Goal: Task Accomplishment & Management: Use online tool/utility

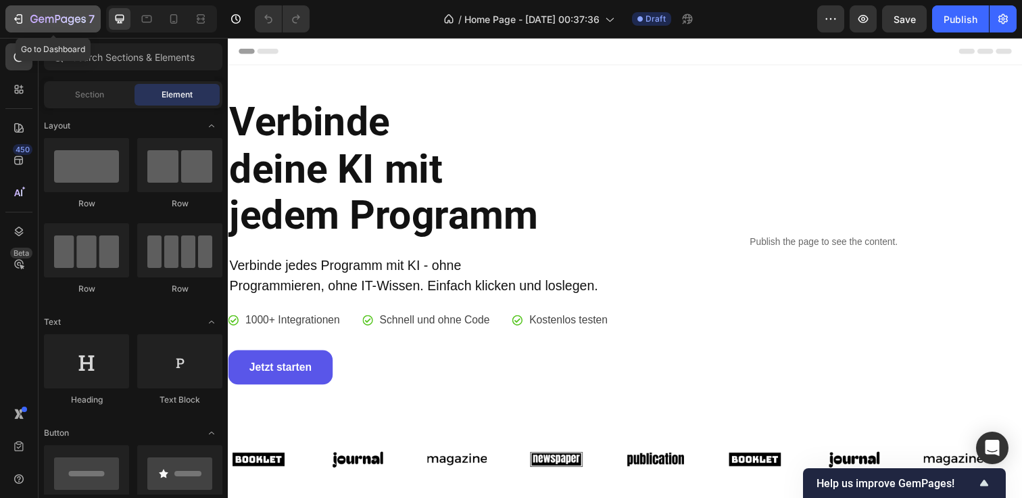
click at [9, 20] on button "7" at bounding box center [52, 18] width 95 height 27
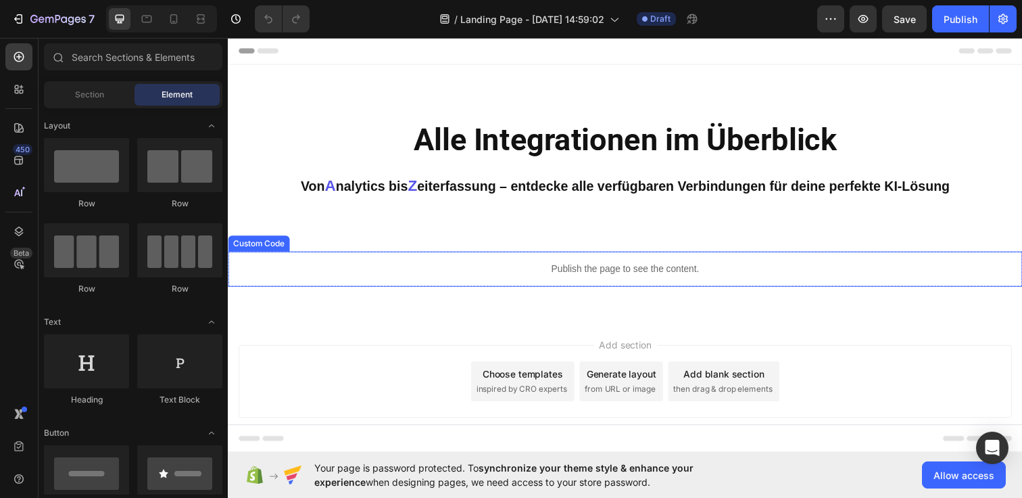
click at [511, 271] on p "Publish the page to see the content." at bounding box center [633, 273] width 811 height 14
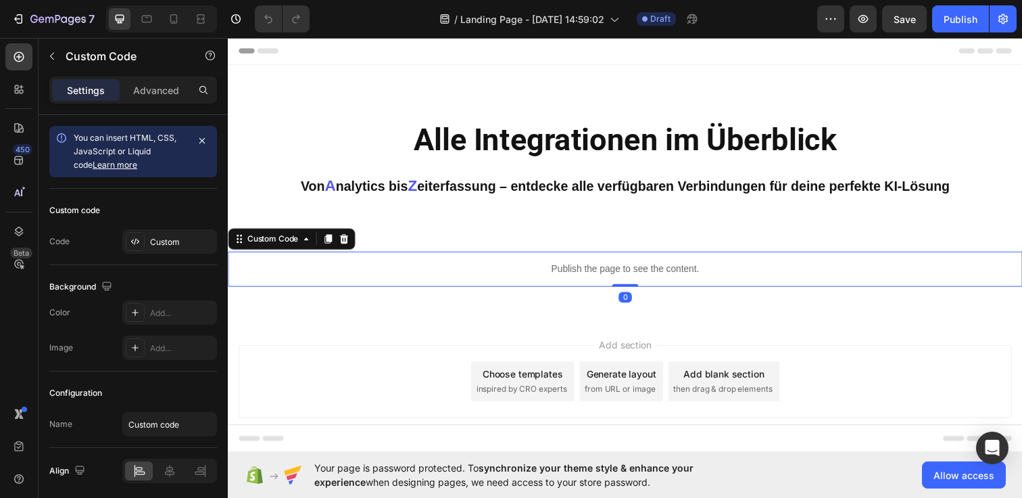
click at [511, 271] on p "Publish the page to see the content." at bounding box center [633, 273] width 811 height 14
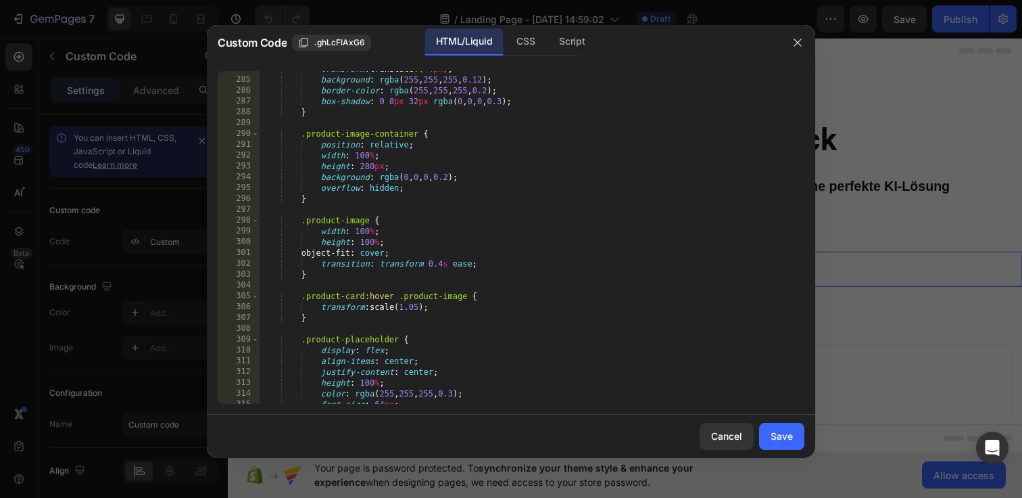
scroll to position [3406, 0]
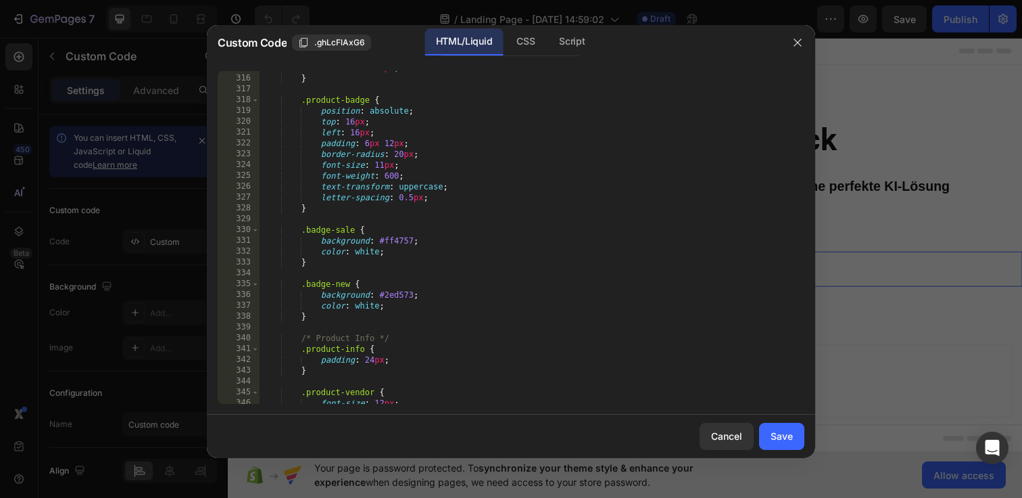
click at [780, 422] on div "Cancel Save" at bounding box center [511, 435] width 609 height 43
click at [786, 427] on button "Save" at bounding box center [781, 436] width 45 height 27
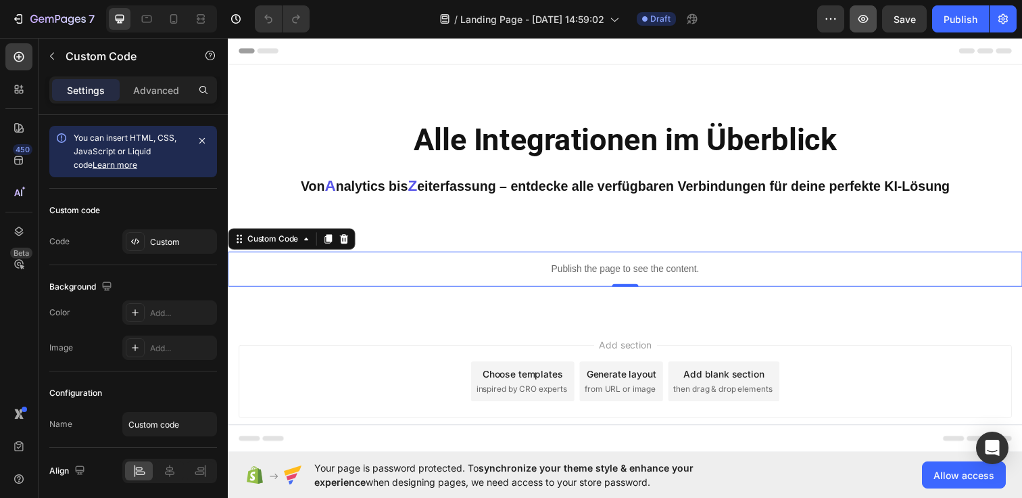
click at [862, 31] on button "button" at bounding box center [863, 18] width 27 height 27
click at [561, 268] on p "Publish the page to see the content." at bounding box center [633, 273] width 811 height 14
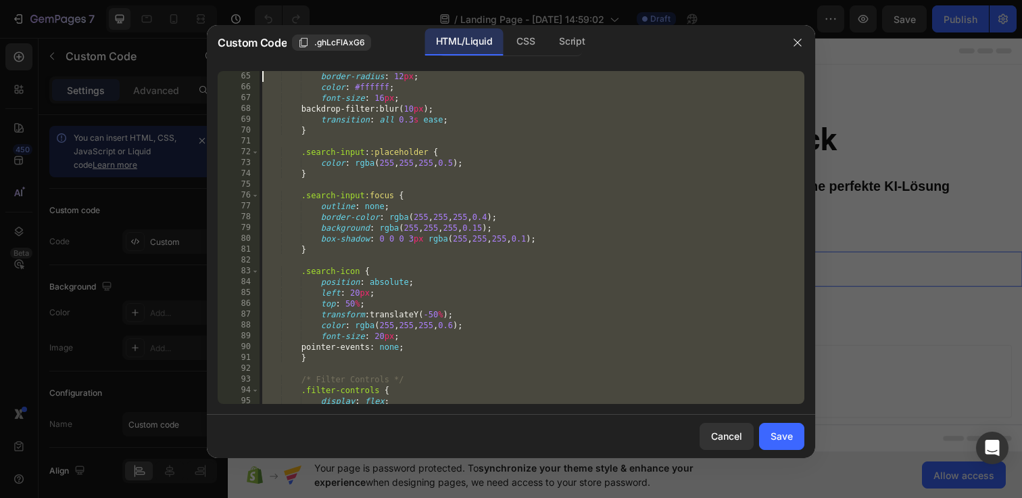
scroll to position [0, 0]
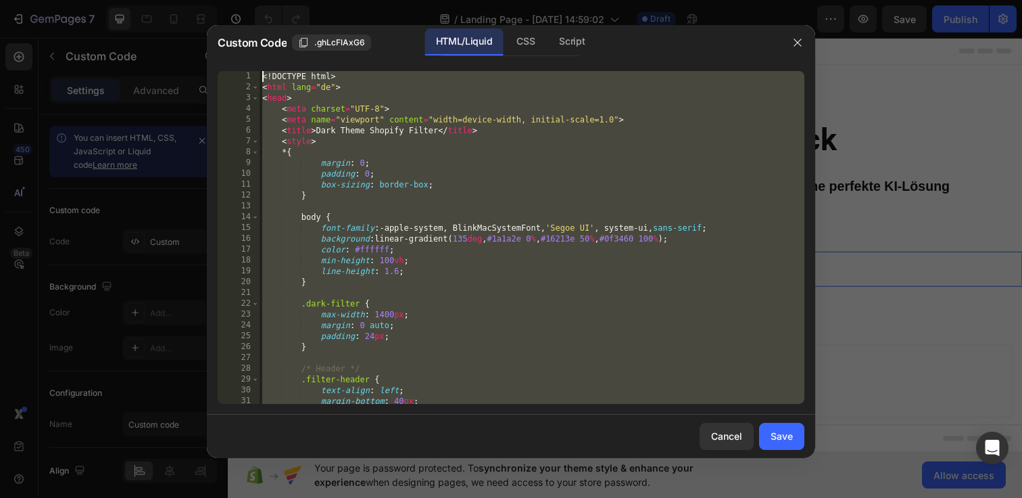
drag, startPoint x: 333, startPoint y: 399, endPoint x: 247, endPoint y: -103, distance: 509.1
click at [247, 0] on html "7 / Landing Page - Sep 25, 14:59:02 Draft Preview Save Publish 450 Beta Section…" at bounding box center [511, 0] width 1022 height 0
paste textarea "--"
type textarea "-->"
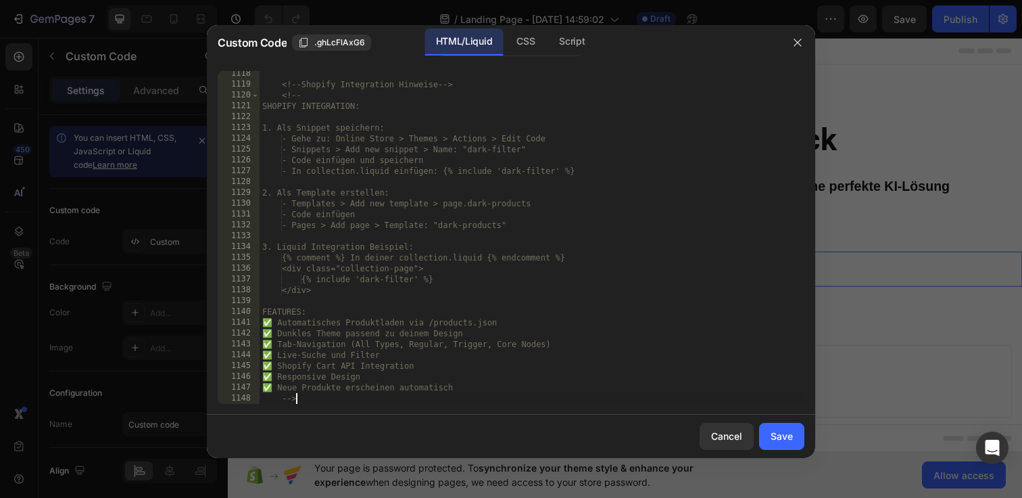
scroll to position [12205, 0]
click at [790, 434] on div "Save" at bounding box center [782, 436] width 22 height 14
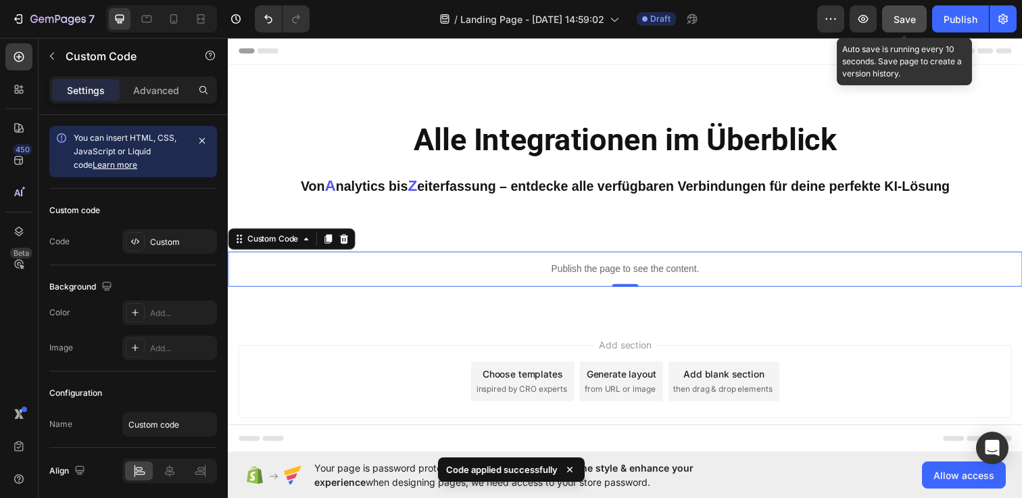
click at [893, 19] on button "Save" at bounding box center [904, 18] width 45 height 27
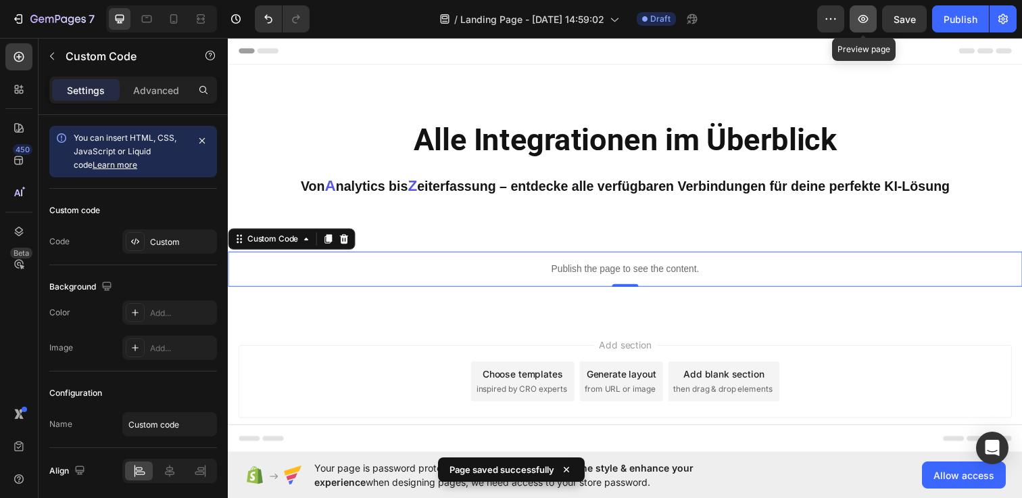
click at [852, 16] on button "button" at bounding box center [863, 18] width 27 height 27
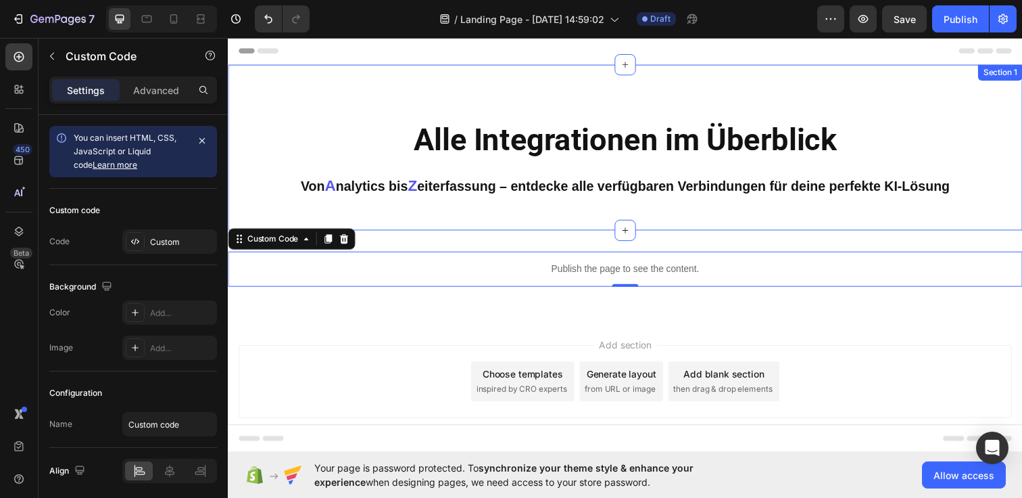
scroll to position [28, 0]
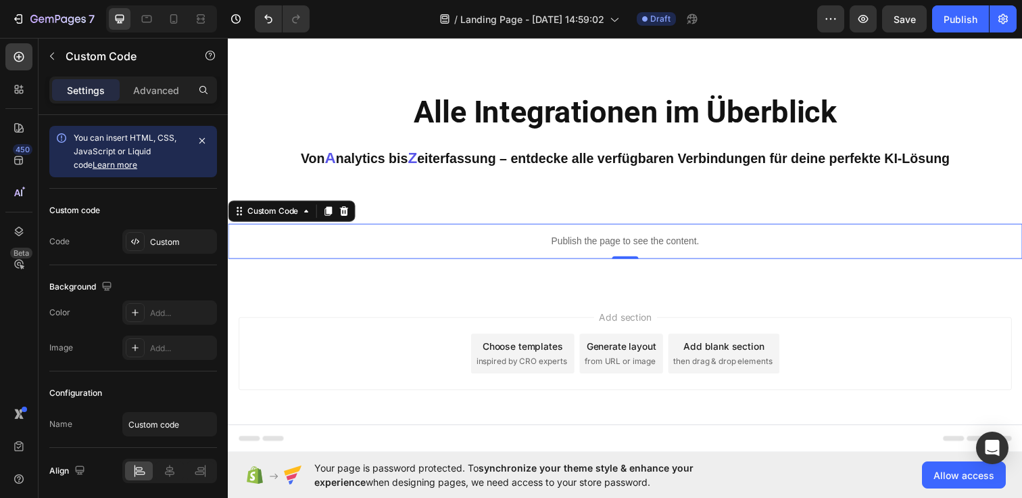
click at [552, 244] on p "Publish the page to see the content." at bounding box center [633, 245] width 811 height 14
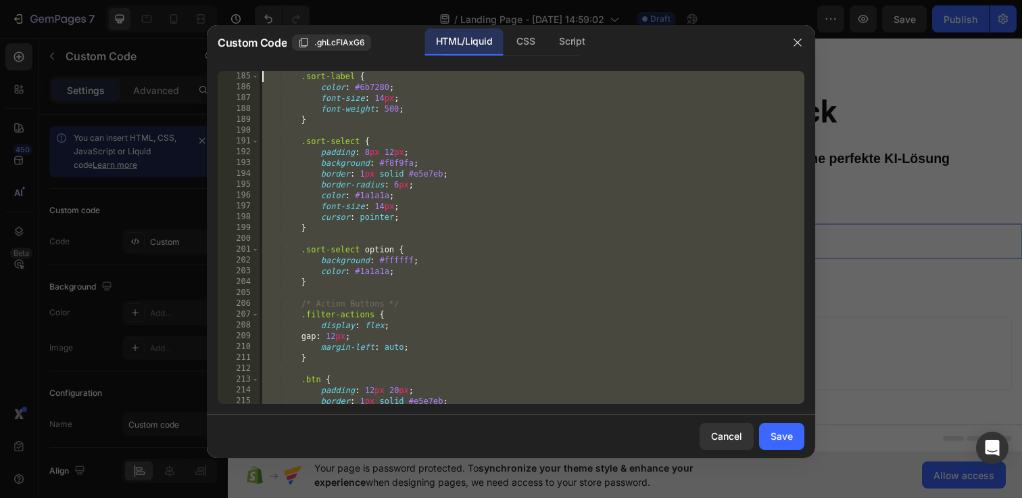
scroll to position [0, 0]
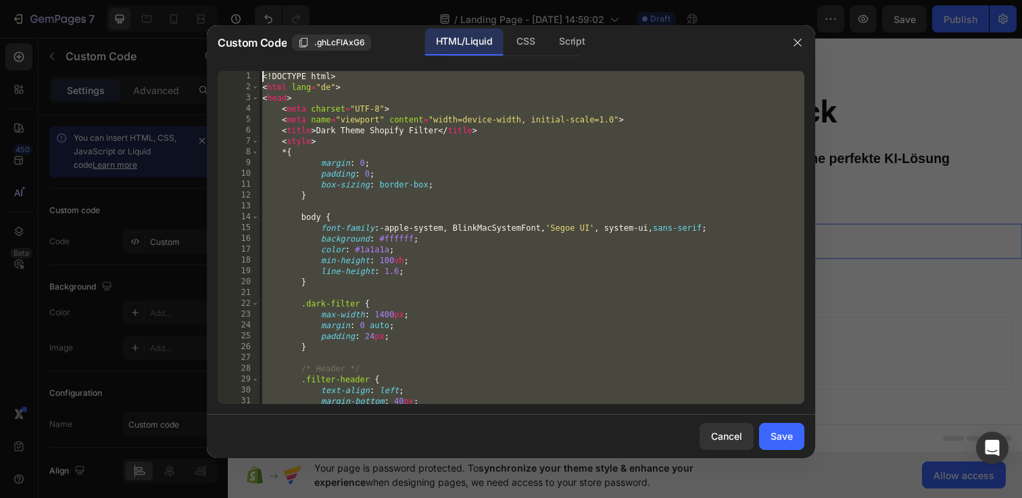
drag, startPoint x: 316, startPoint y: 396, endPoint x: 261, endPoint y: -108, distance: 506.1
click at [261, 0] on html "7 / Landing Page - Sep 25, 14:59:02 Draft Preview Save Publish 450 Beta Section…" at bounding box center [511, 0] width 1022 height 0
paste textarea "/html"
type textarea "</html>"
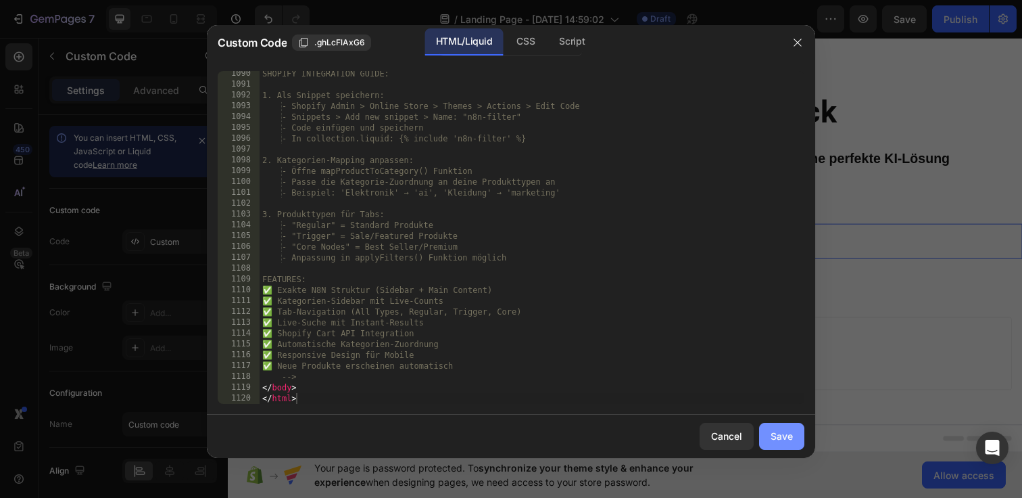
click at [778, 429] on div "Save" at bounding box center [782, 436] width 22 height 14
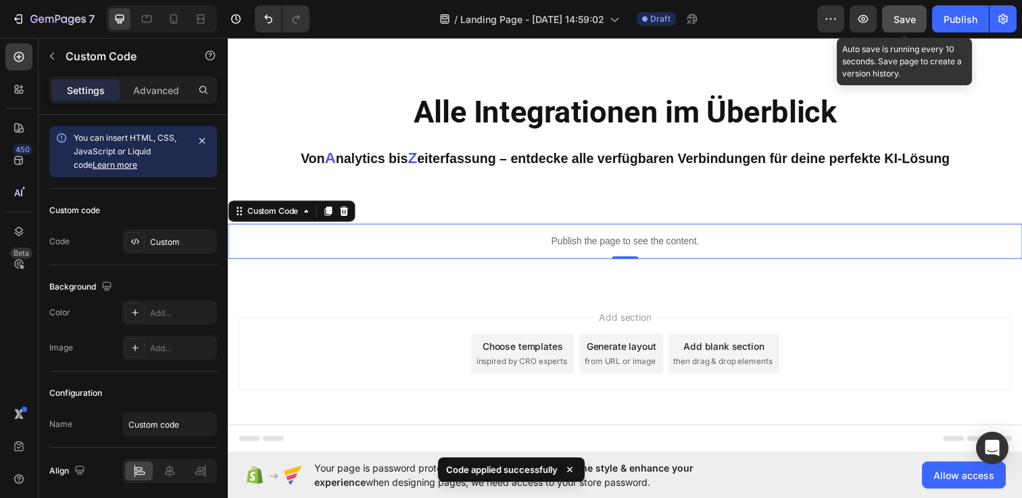
click at [912, 12] on div "Save" at bounding box center [905, 19] width 22 height 14
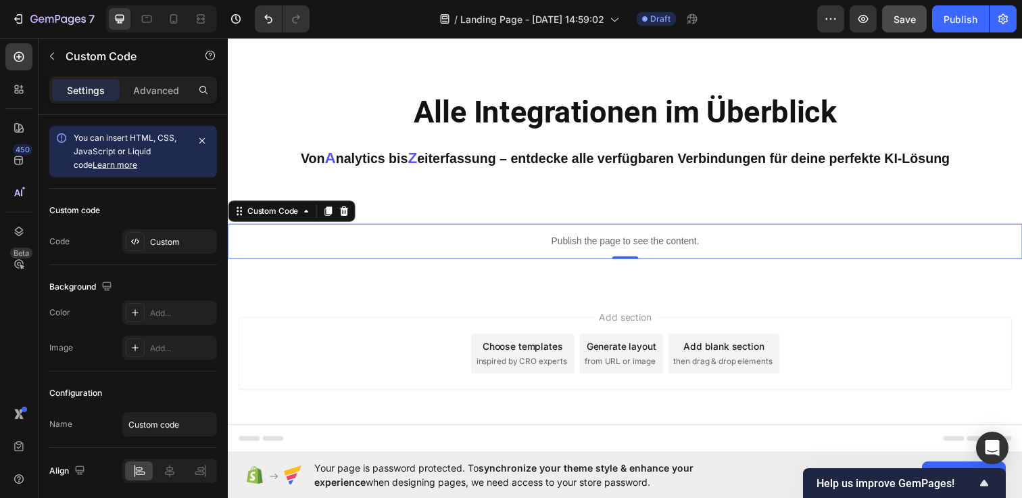
click at [475, 241] on p "Publish the page to see the content." at bounding box center [633, 245] width 811 height 14
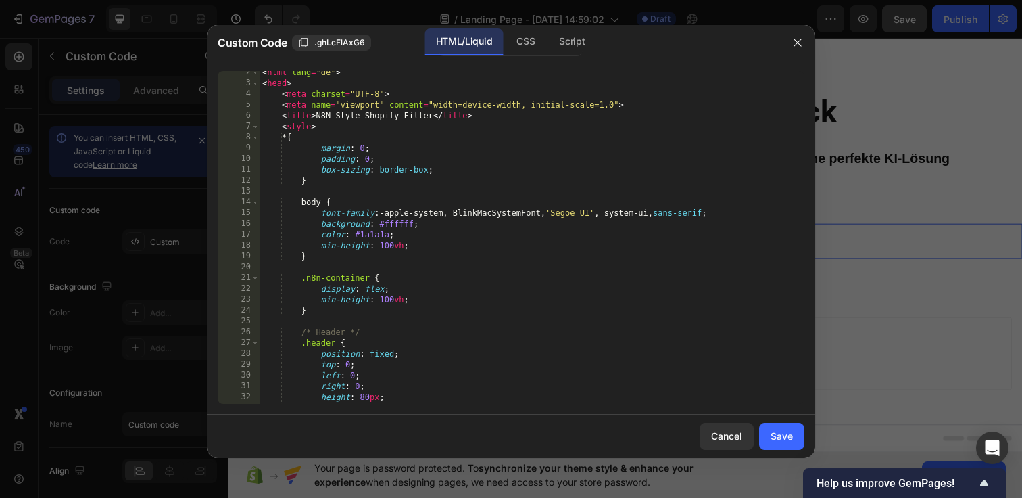
scroll to position [0, 0]
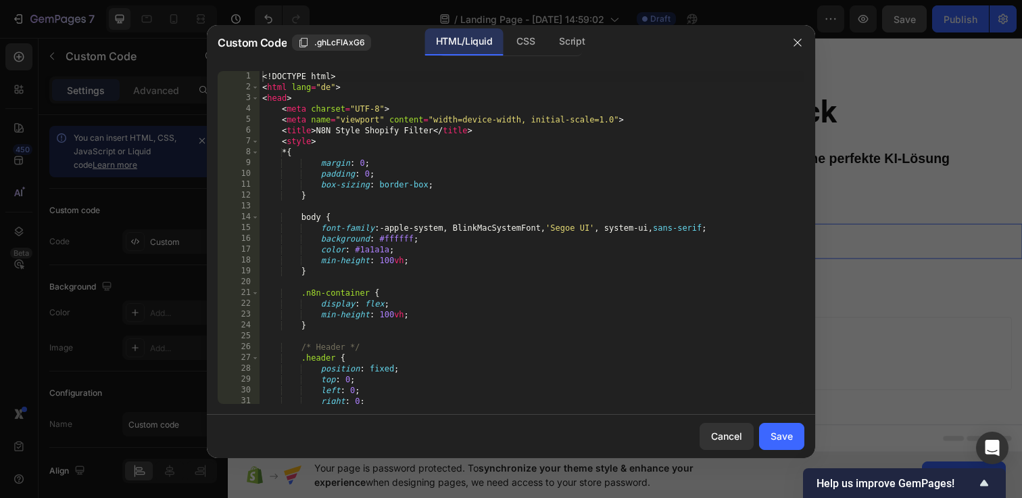
click at [263, 76] on div "<! DOCTYPE html > < html lang = "de" > < head > < meta charset = "UTF-8" > < me…" at bounding box center [532, 248] width 545 height 354
type textarea "</body> </html>"
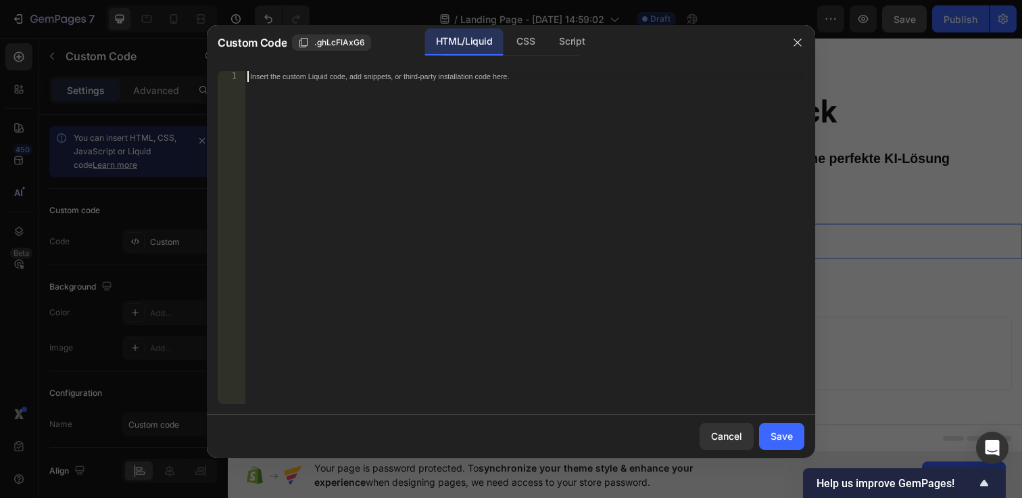
paste textarea "</html>"
type textarea "</html>"
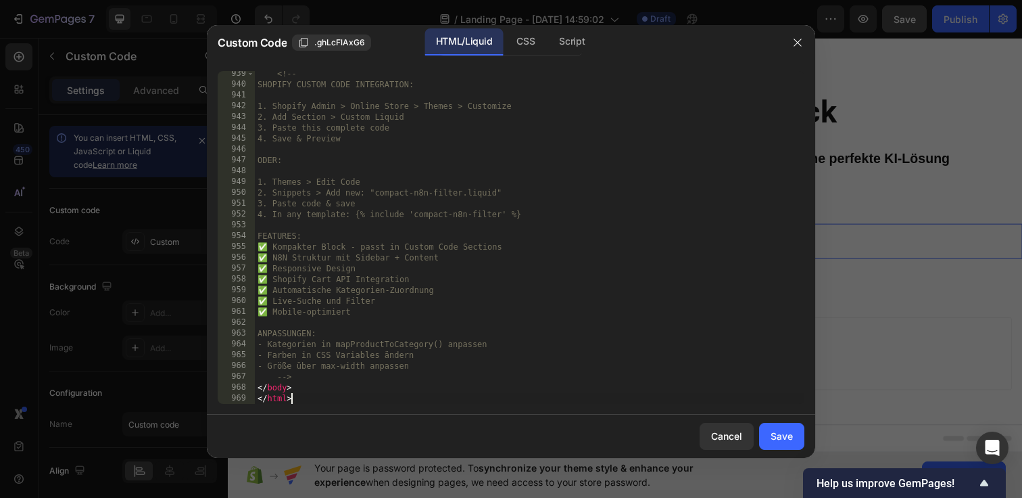
scroll to position [10226, 0]
click at [773, 436] on div "Save" at bounding box center [782, 436] width 22 height 14
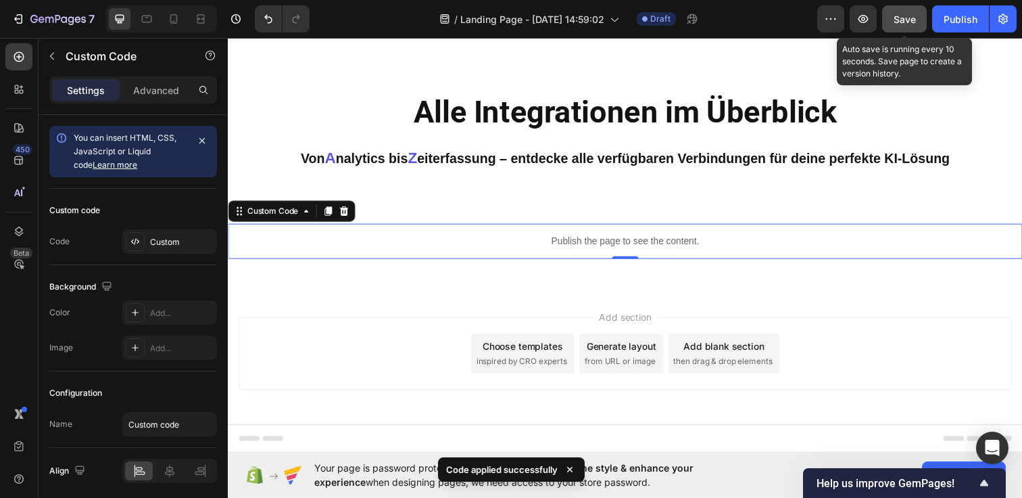
click at [909, 11] on button "Save" at bounding box center [904, 18] width 45 height 27
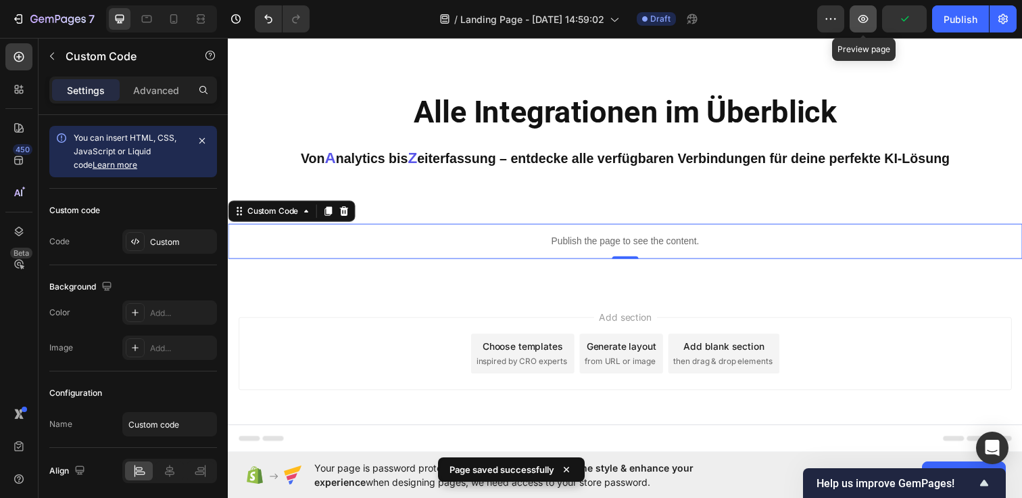
click at [863, 9] on button "button" at bounding box center [863, 18] width 27 height 27
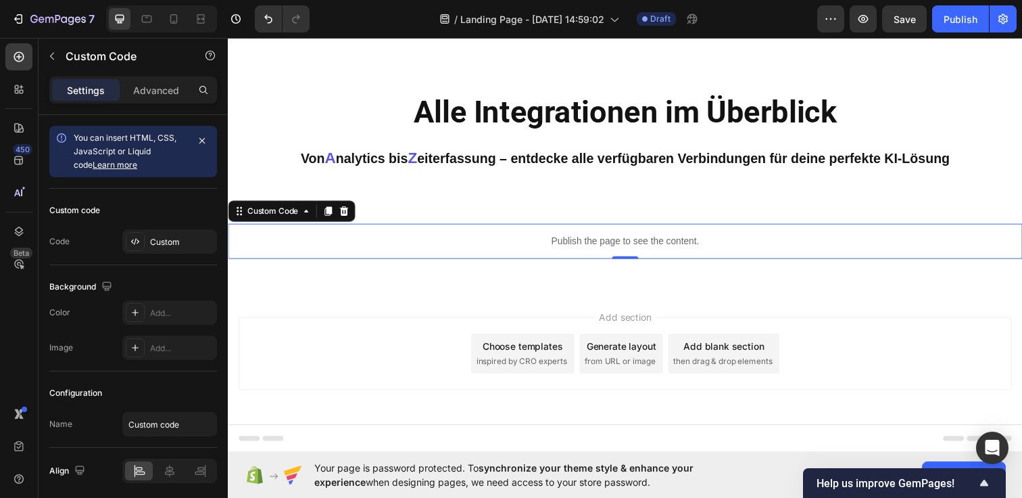
click at [360, 389] on div "Add section Choose templates inspired by CRO experts Generate layout from URL o…" at bounding box center [634, 360] width 790 height 74
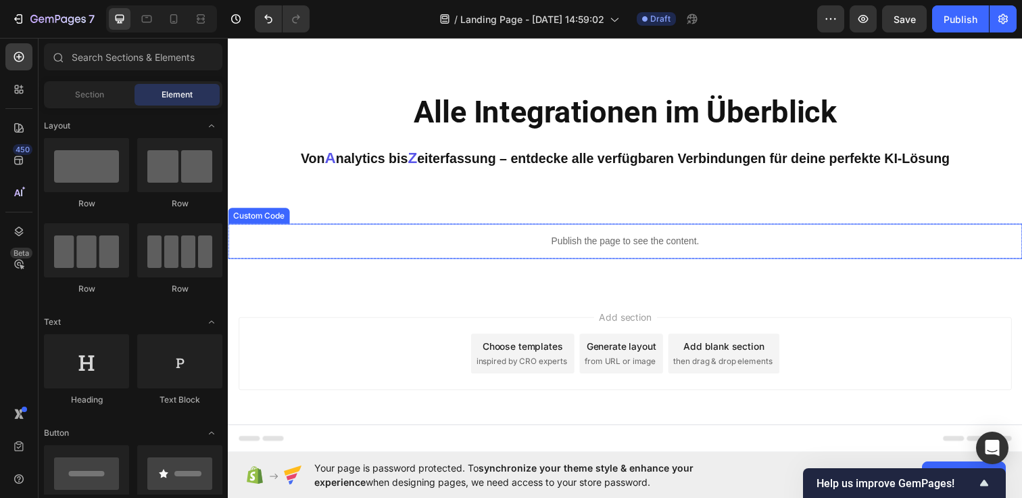
click at [470, 238] on p "Publish the page to see the content." at bounding box center [633, 245] width 811 height 14
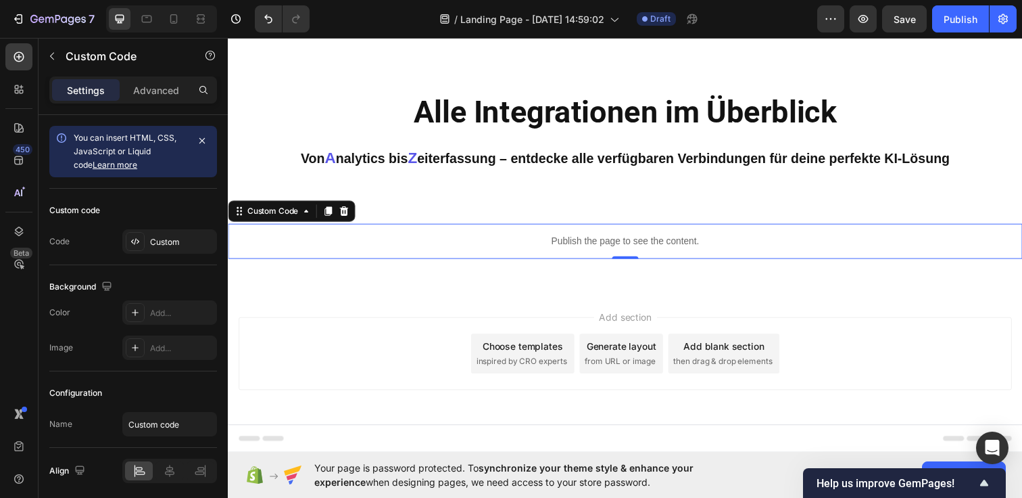
click at [470, 238] on p "Publish the page to see the content." at bounding box center [633, 245] width 811 height 14
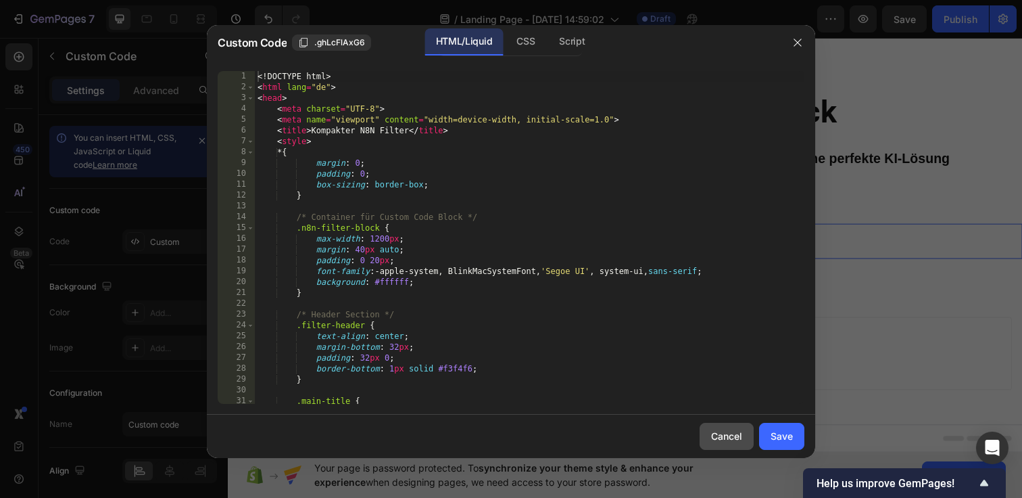
click at [709, 430] on button "Cancel" at bounding box center [727, 436] width 54 height 27
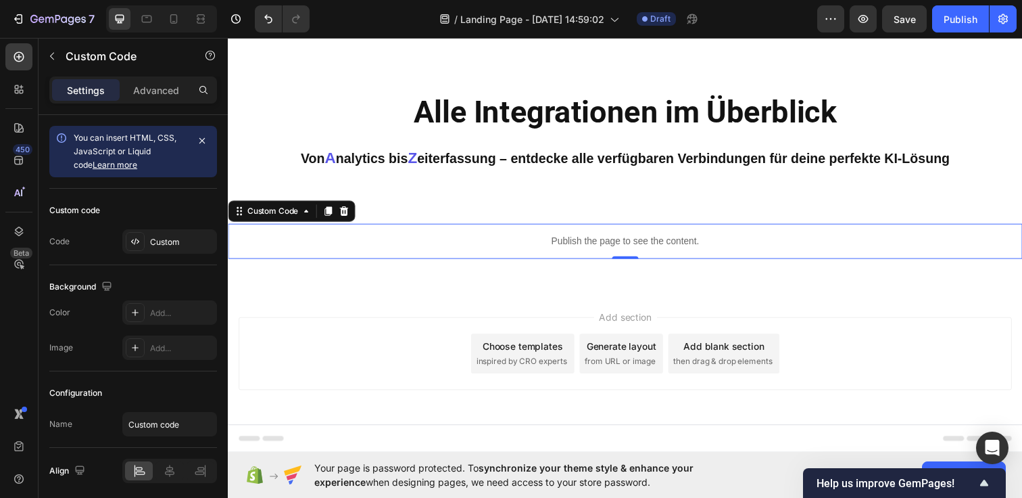
click at [483, 297] on div "Add section Choose templates inspired by CRO experts Generate layout from URL o…" at bounding box center [633, 378] width 811 height 166
click at [594, 235] on div "Publish the page to see the content." at bounding box center [633, 245] width 811 height 36
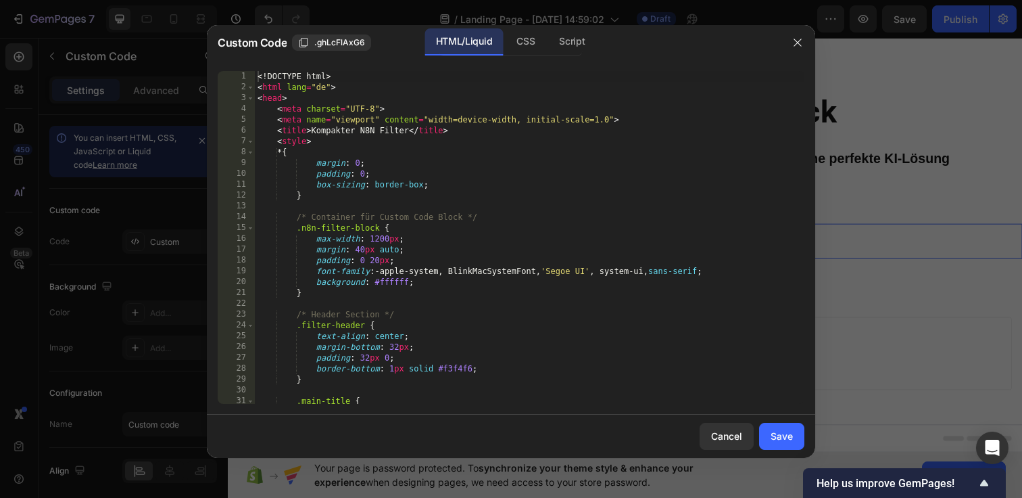
scroll to position [0, 0]
click at [297, 126] on div "<! DOCTYPE html > < html lang = "de" > < head > < meta charset = "UTF-8" > < me…" at bounding box center [530, 248] width 550 height 354
click at [254, 78] on div "1" at bounding box center [236, 76] width 37 height 11
click at [258, 76] on div "<! DOCTYPE html > < html lang = "de" > < head > < meta charset = "UTF-8" > < me…" at bounding box center [530, 248] width 550 height 354
type textarea "</body> </html>"
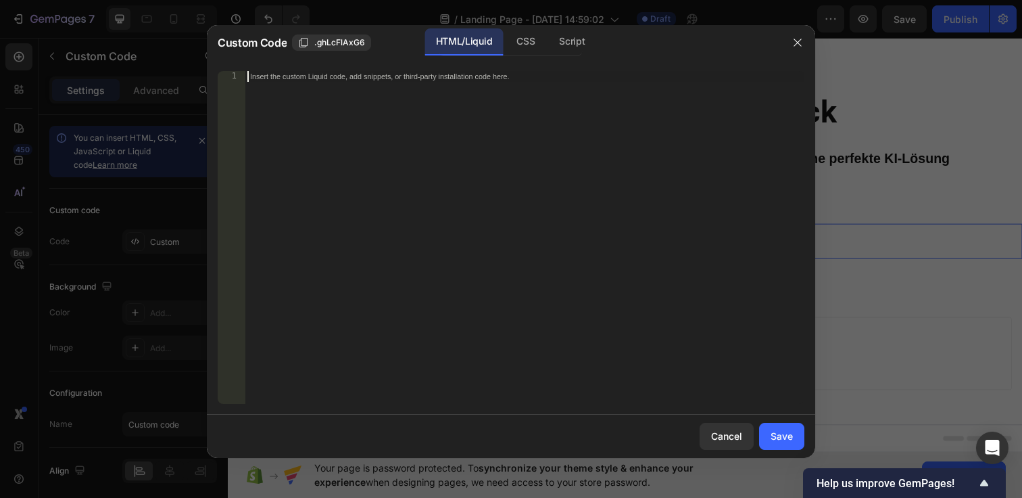
paste textarea "</html>"
type textarea "</html>"
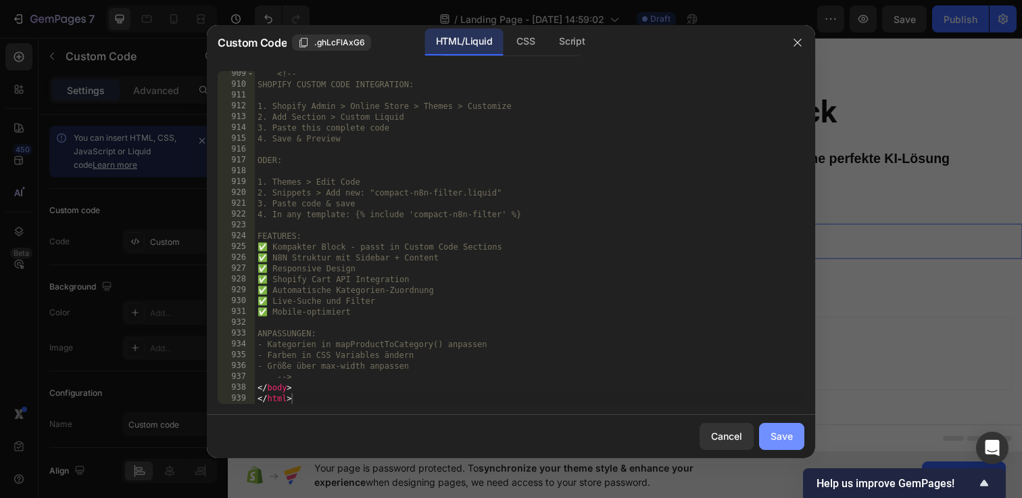
click at [778, 429] on div "Save" at bounding box center [782, 436] width 22 height 14
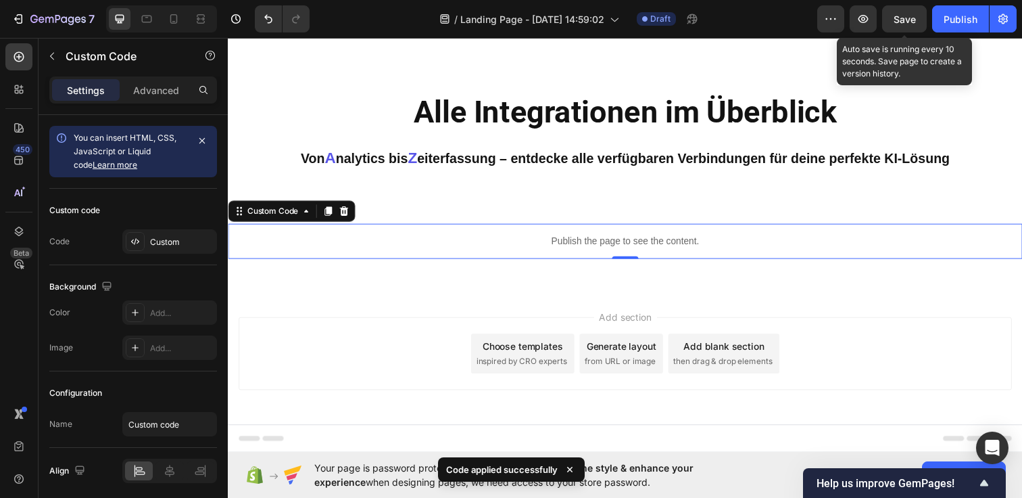
click at [905, 20] on span "Save" at bounding box center [905, 19] width 22 height 11
click at [544, 228] on div "Publish the page to see the content." at bounding box center [633, 245] width 811 height 36
click at [542, 242] on p "Publish the page to see the content." at bounding box center [633, 245] width 811 height 14
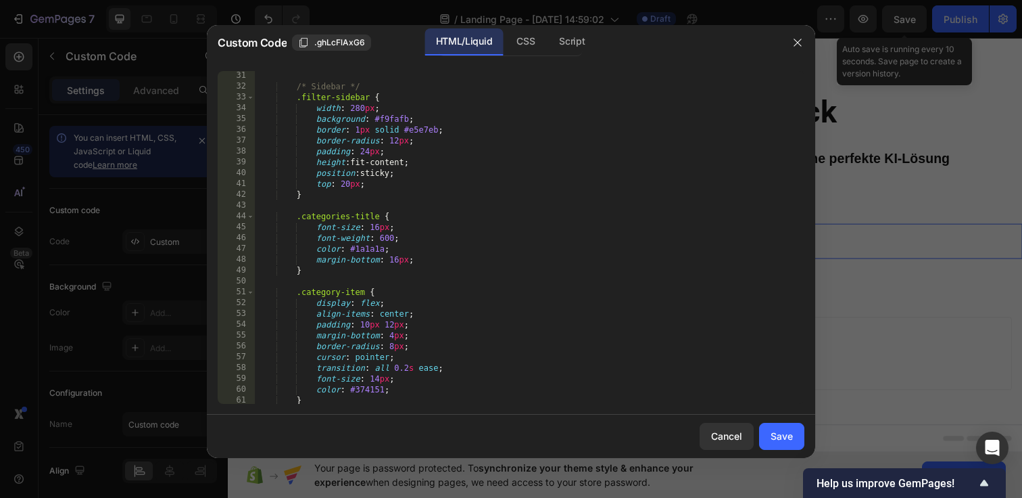
scroll to position [0, 0]
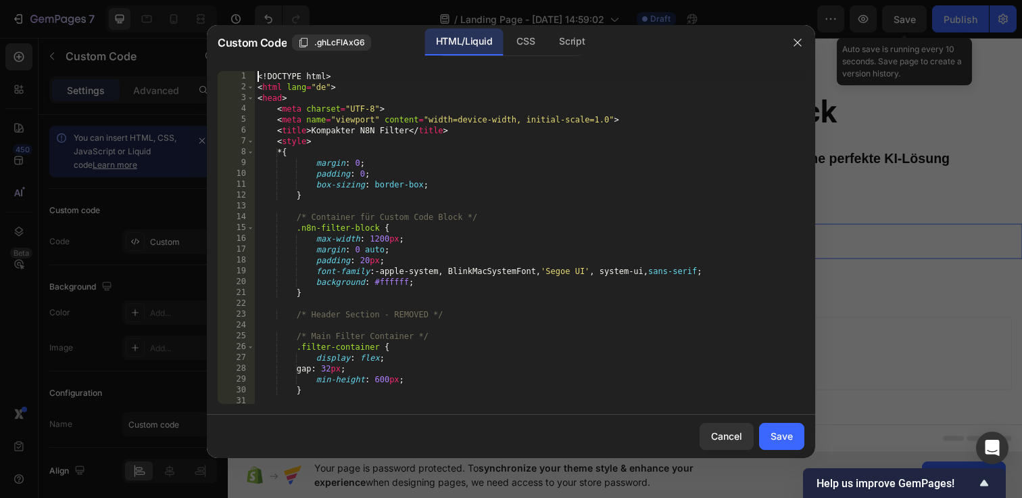
click at [258, 75] on div "<! DOCTYPE html > < html lang = "de" > < head > < meta charset = "UTF-8" > < me…" at bounding box center [530, 248] width 550 height 354
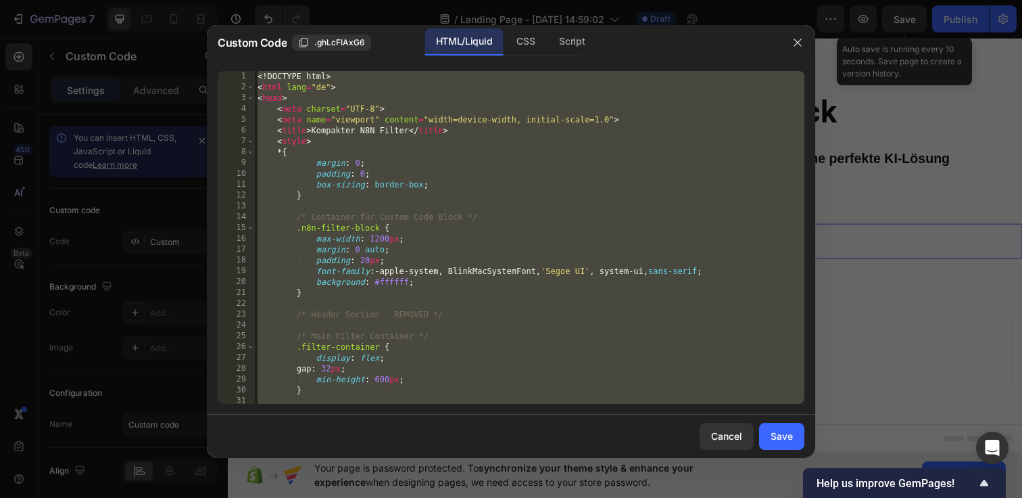
paste textarea
type textarea "</html>"
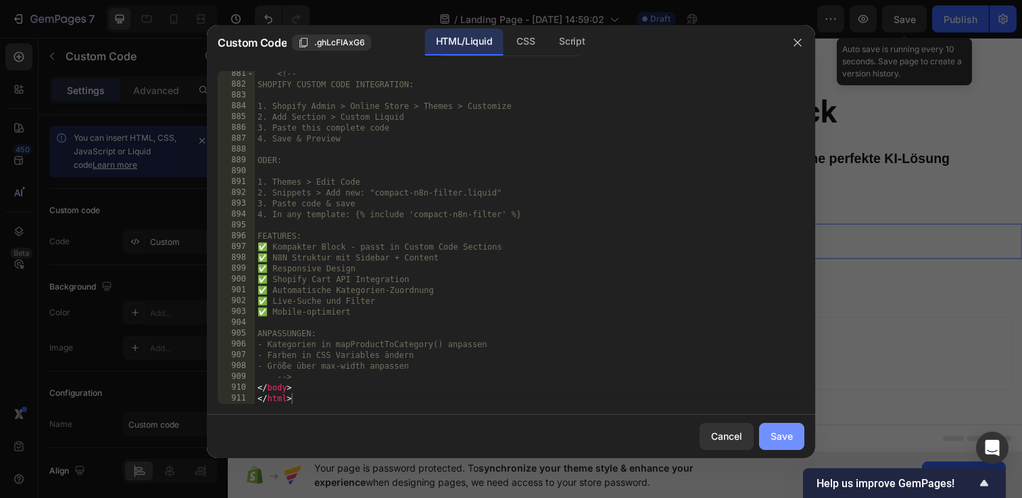
click at [773, 435] on div "Save" at bounding box center [782, 436] width 22 height 14
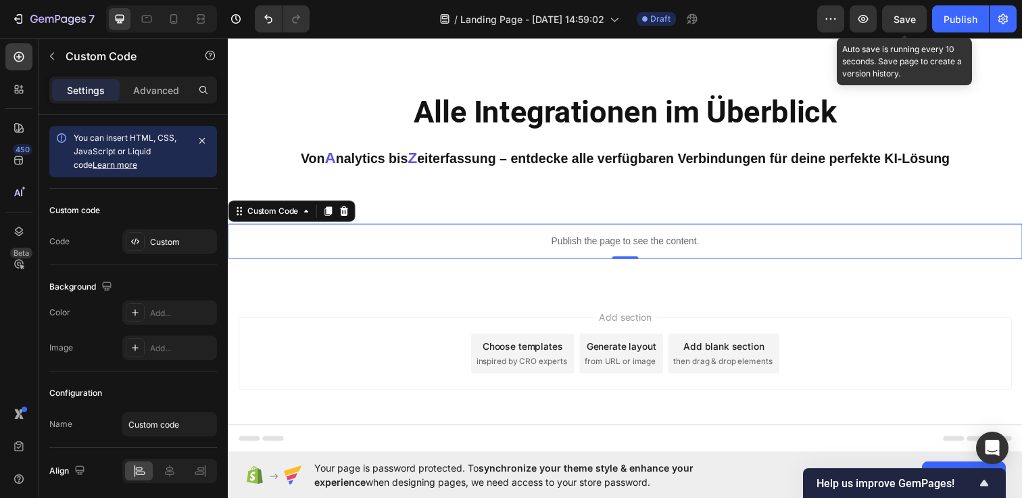
click at [895, 19] on span "Save" at bounding box center [905, 19] width 22 height 11
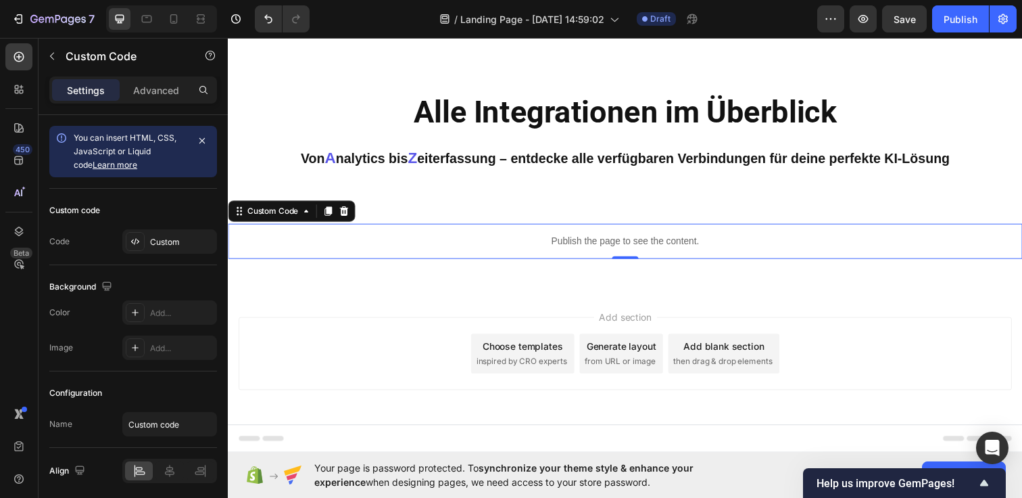
click at [554, 243] on p "Publish the page to see the content." at bounding box center [633, 245] width 811 height 14
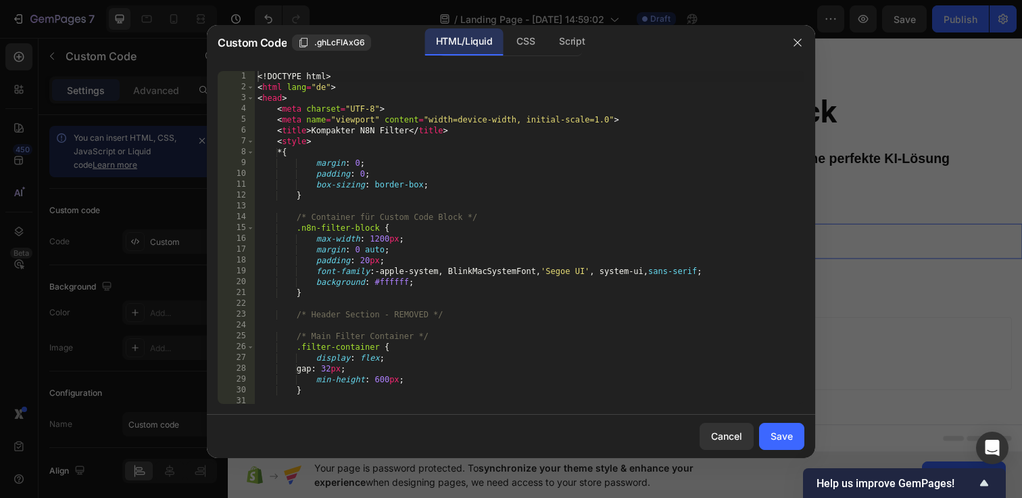
scroll to position [0, 0]
click at [257, 72] on div "<! DOCTYPE html > < html lang = "de" > < head > < meta charset = "UTF-8" > < me…" at bounding box center [530, 248] width 550 height 354
type textarea "</body> </html>"
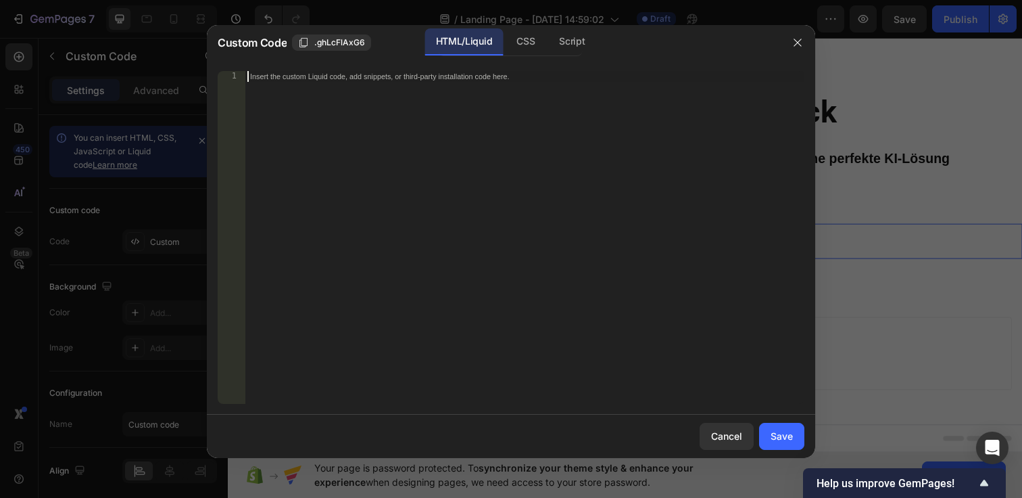
paste textarea "</html>"
type textarea "</html>"
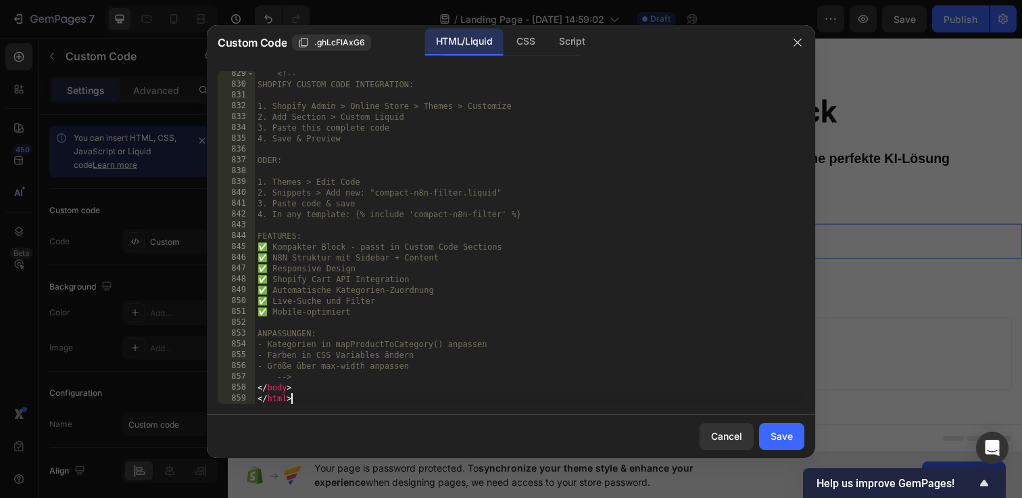
scroll to position [9014, 0]
click at [783, 435] on div "Save" at bounding box center [782, 436] width 22 height 14
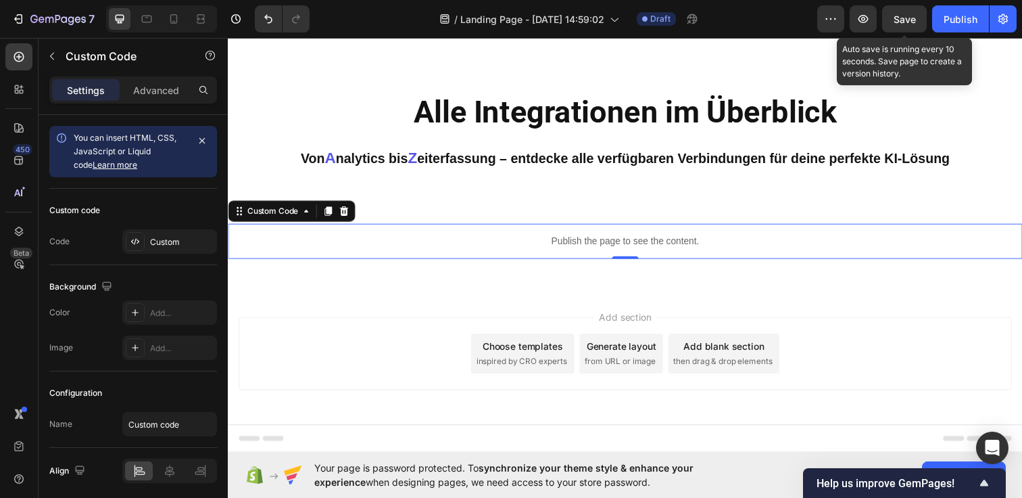
click at [912, 19] on span "Save" at bounding box center [905, 19] width 22 height 11
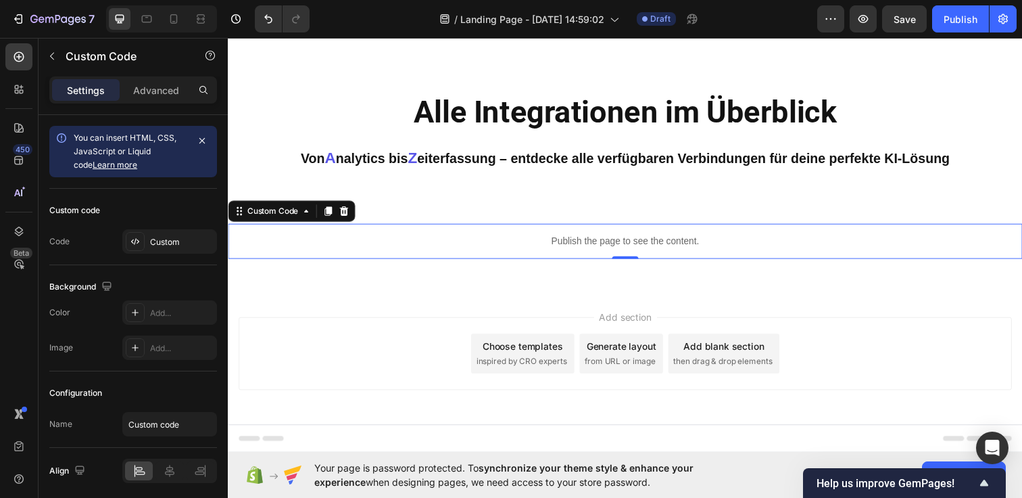
click at [538, 234] on div "Publish the page to see the content." at bounding box center [633, 245] width 811 height 36
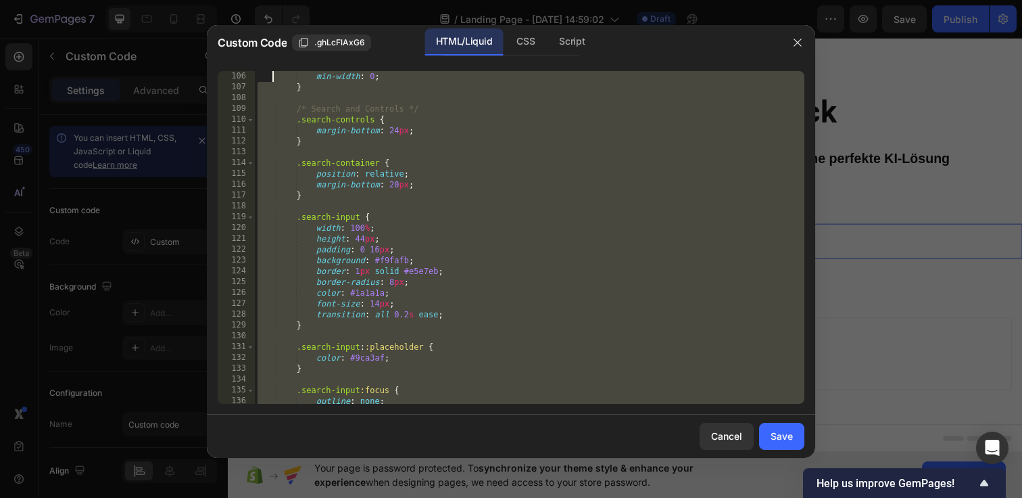
scroll to position [0, 0]
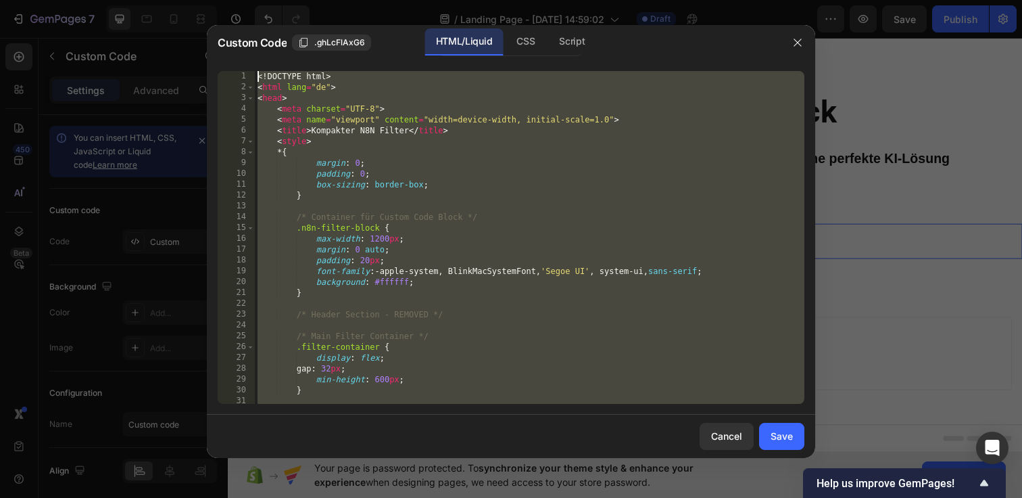
drag, startPoint x: 301, startPoint y: 398, endPoint x: 270, endPoint y: -108, distance: 506.7
click at [270, 0] on html "7 / Landing Page - Sep 25, 14:59:02 Draft Preview Save Publish 450 Beta Section…" at bounding box center [511, 0] width 1022 height 0
paste textarea "/html"
type textarea "</html>"
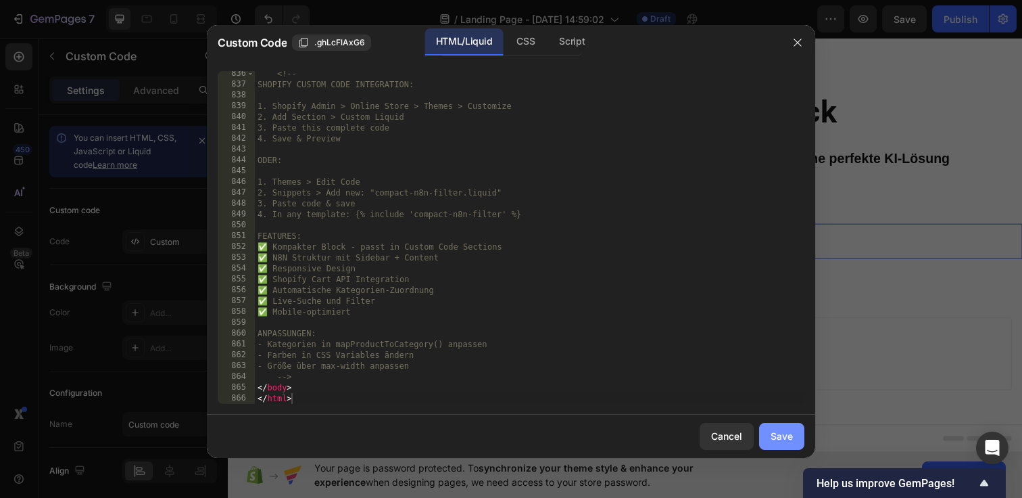
click at [794, 437] on button "Save" at bounding box center [781, 436] width 45 height 27
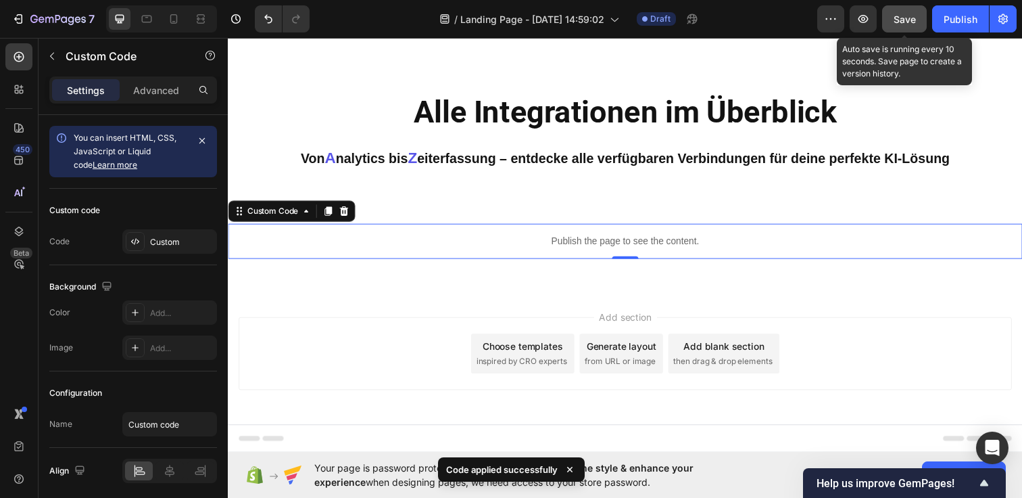
click at [892, 15] on button "Save" at bounding box center [904, 18] width 45 height 27
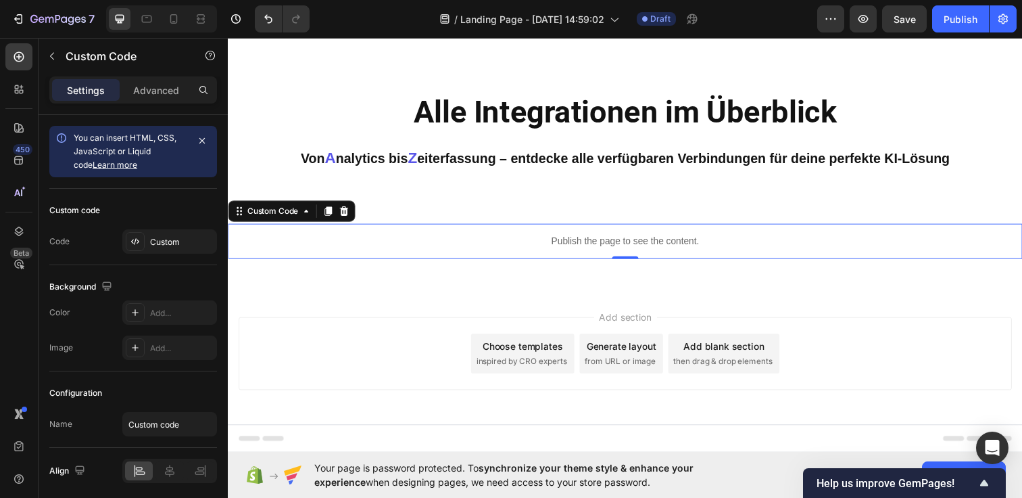
click at [548, 245] on p "Publish the page to see the content." at bounding box center [633, 245] width 811 height 14
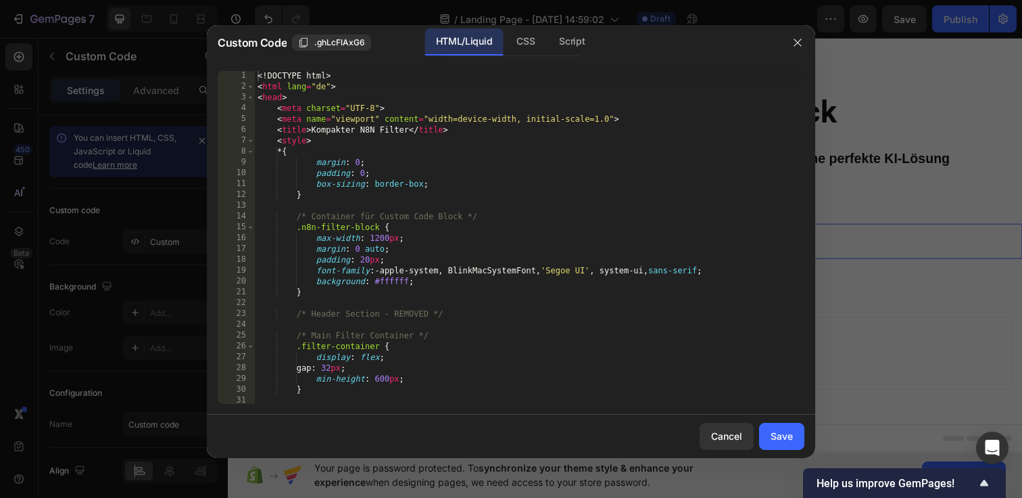
scroll to position [0, 0]
click at [258, 72] on div "<! DOCTYPE html > < html lang = "de" > < head > < meta charset = "UTF-8" > < me…" at bounding box center [530, 247] width 550 height 354
type textarea "</body> </html>"
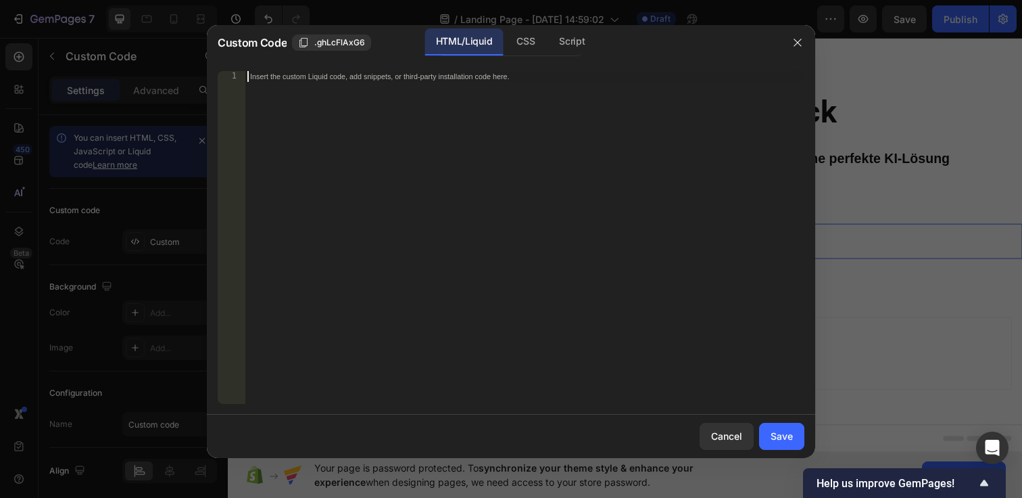
paste textarea "</html>"
type textarea "</html>"
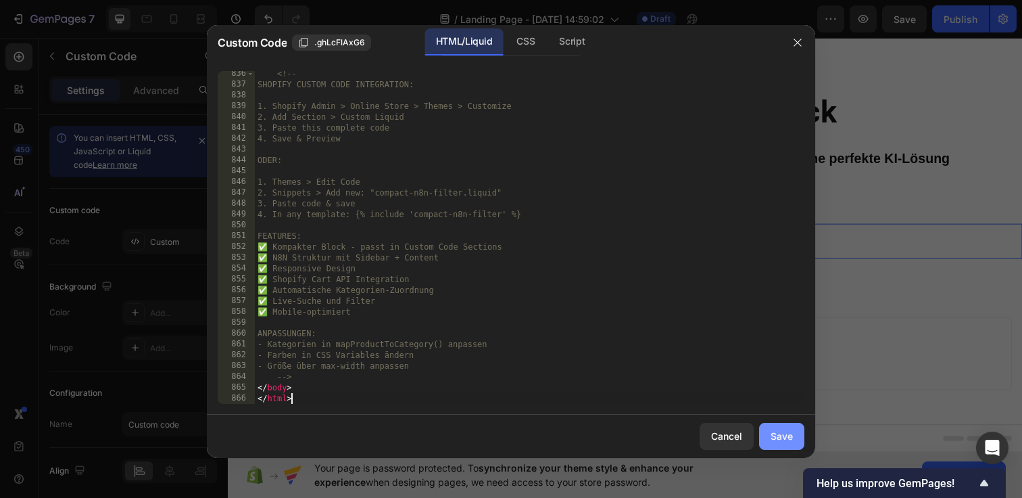
click at [786, 431] on div "Save" at bounding box center [782, 436] width 22 height 14
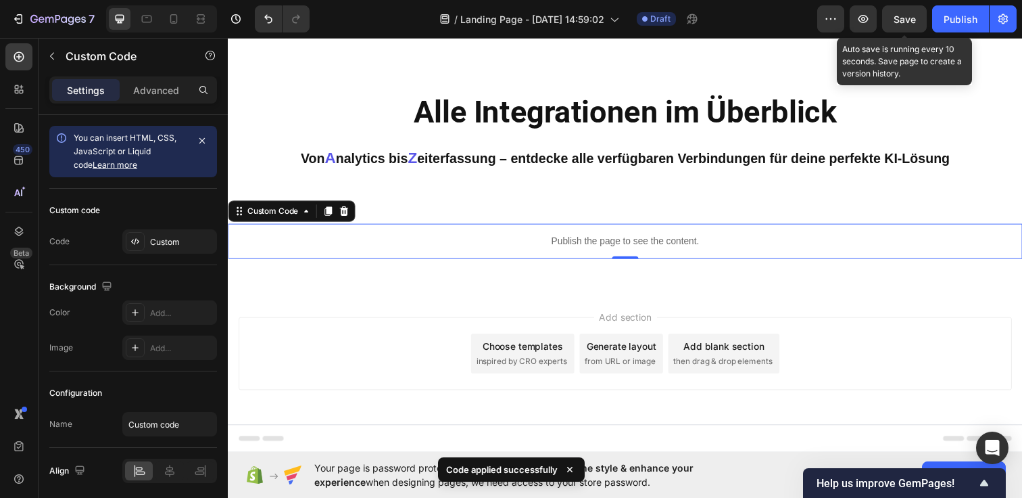
click at [903, 17] on span "Save" at bounding box center [905, 19] width 22 height 11
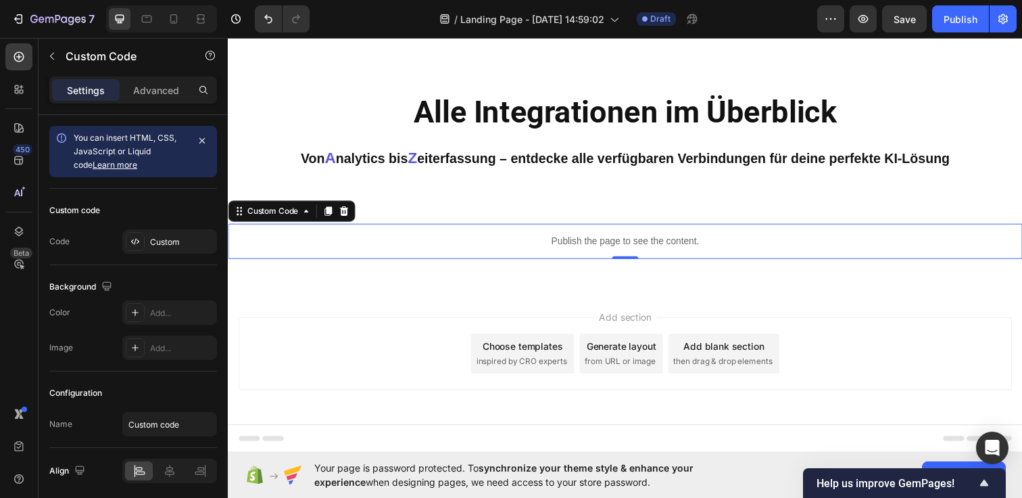
click at [525, 240] on p "Publish the page to see the content." at bounding box center [633, 245] width 811 height 14
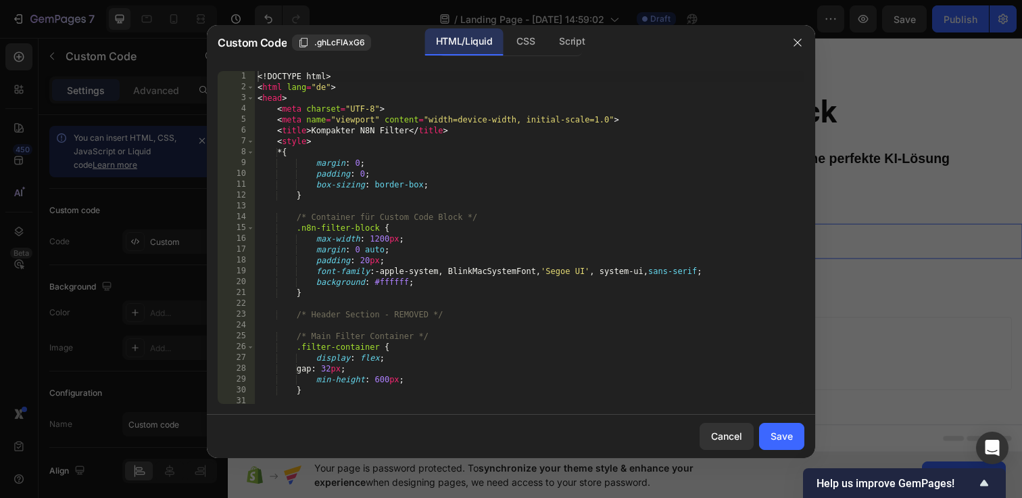
click at [257, 74] on div "<! DOCTYPE html > < html lang = "de" > < head > < meta charset = "UTF-8" > < me…" at bounding box center [530, 248] width 550 height 354
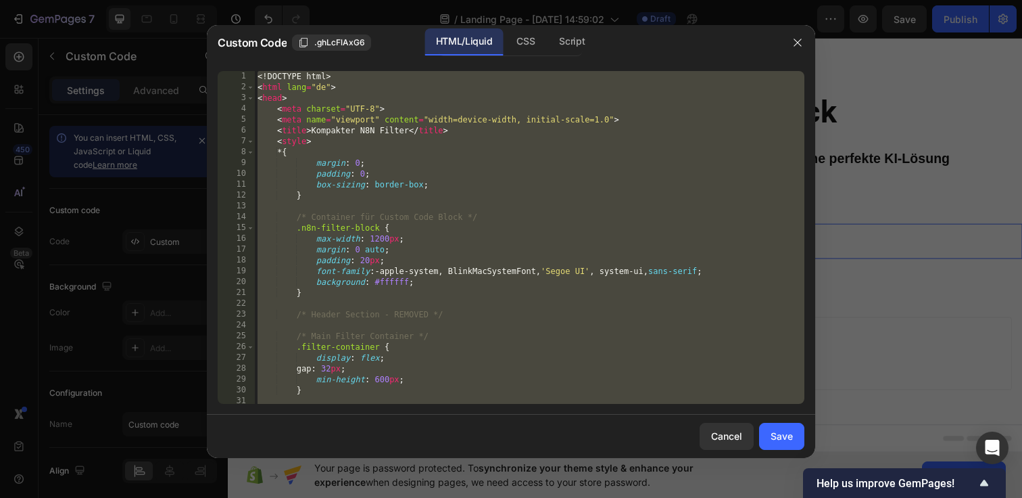
paste textarea
type textarea "</html>"
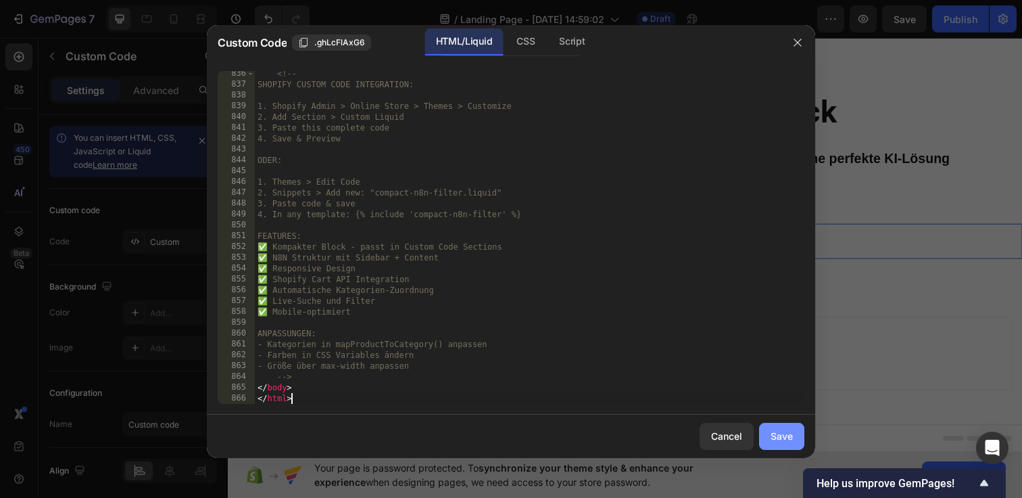
click at [784, 429] on div "Save" at bounding box center [782, 436] width 22 height 14
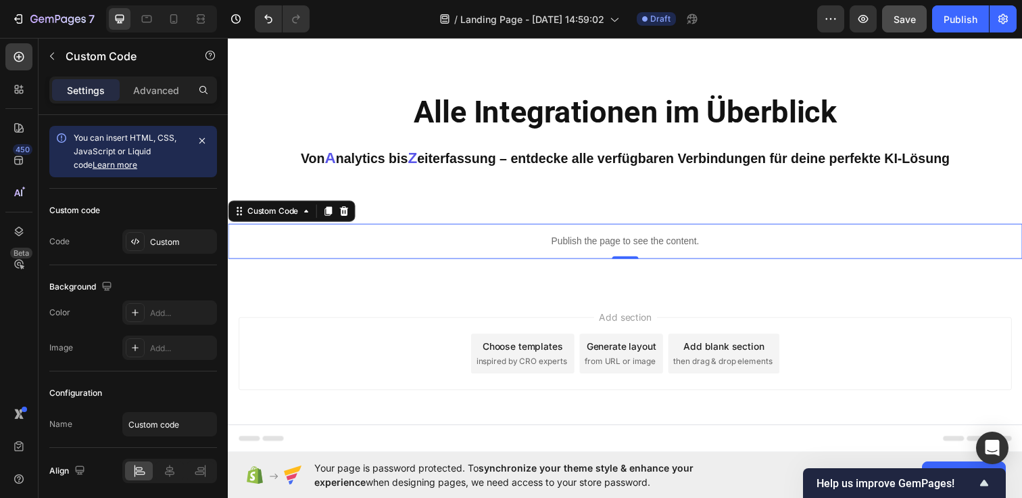
click at [909, 28] on button "Save" at bounding box center [904, 18] width 45 height 27
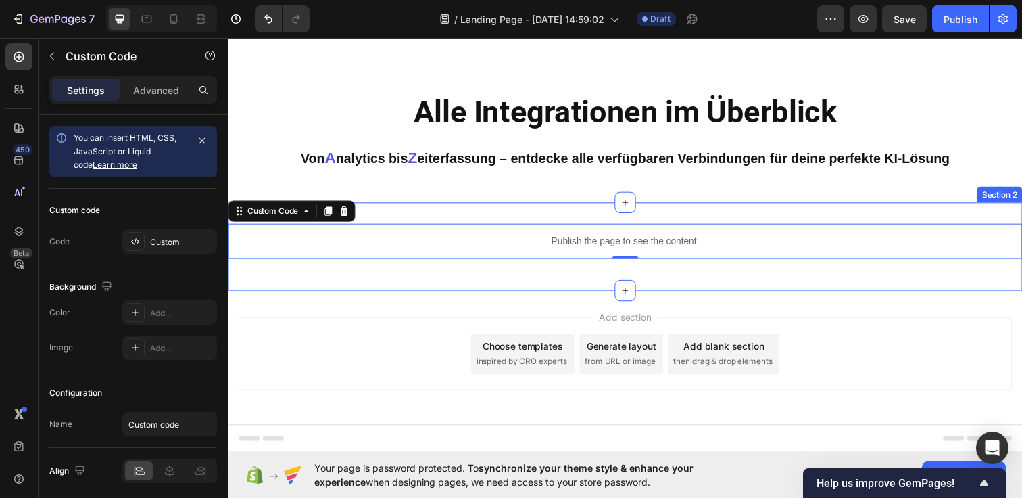
click at [542, 235] on div "Publish the page to see the content." at bounding box center [633, 245] width 811 height 36
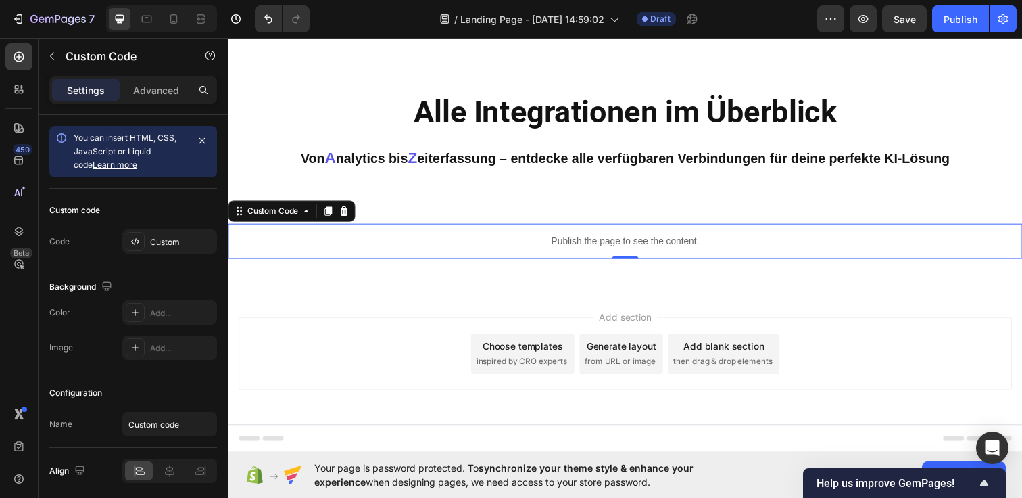
click at [542, 235] on div "Publish the page to see the content." at bounding box center [633, 245] width 811 height 36
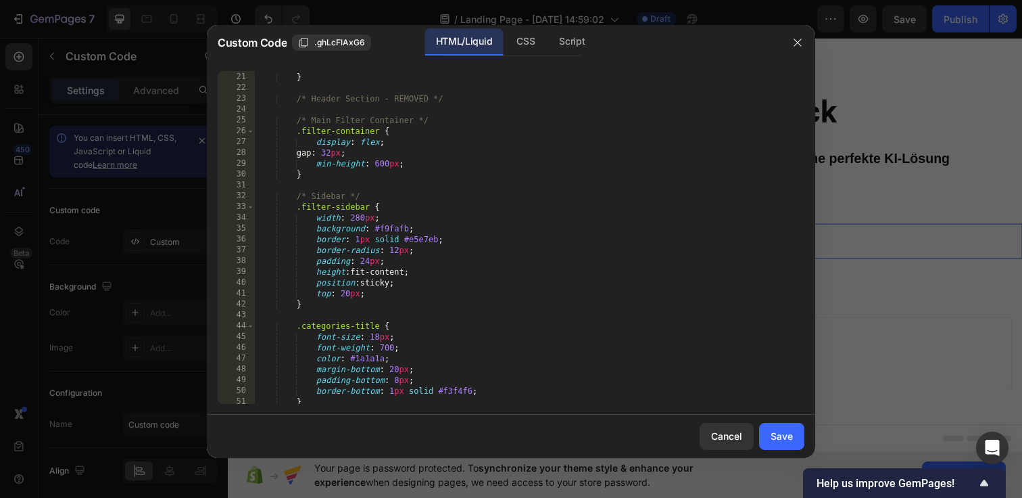
scroll to position [0, 0]
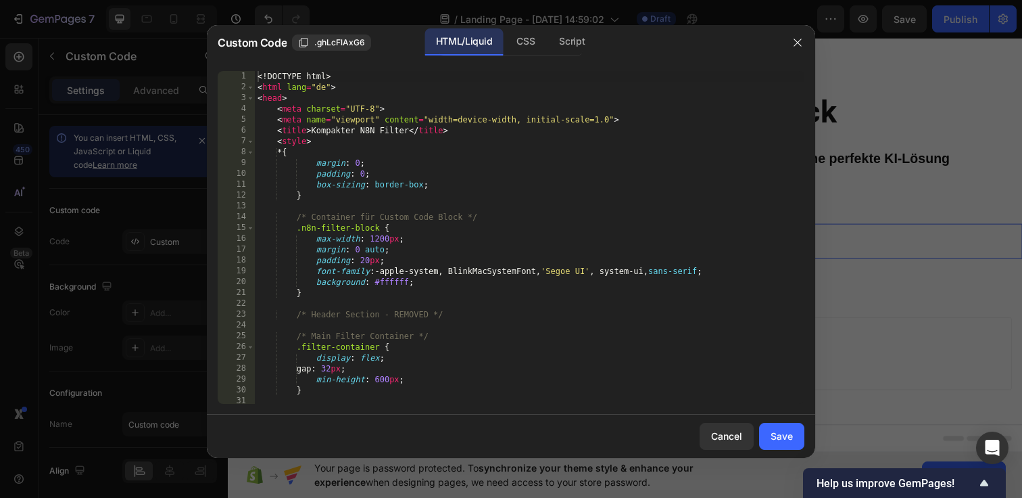
click at [259, 74] on div "<! DOCTYPE html > < html lang = "de" > < head > < meta charset = "UTF-8" > < me…" at bounding box center [530, 248] width 550 height 354
type textarea "</body> </html>"
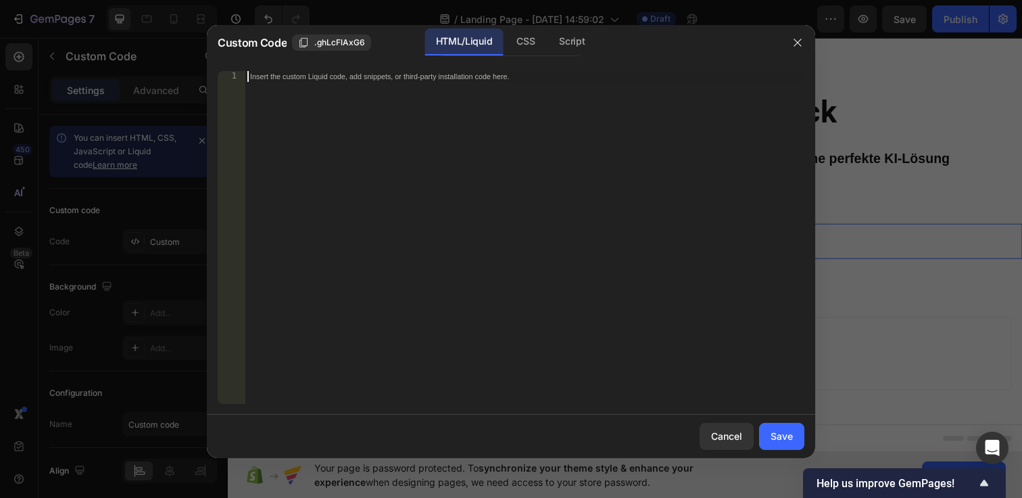
paste textarea "</html>"
type textarea "</html>"
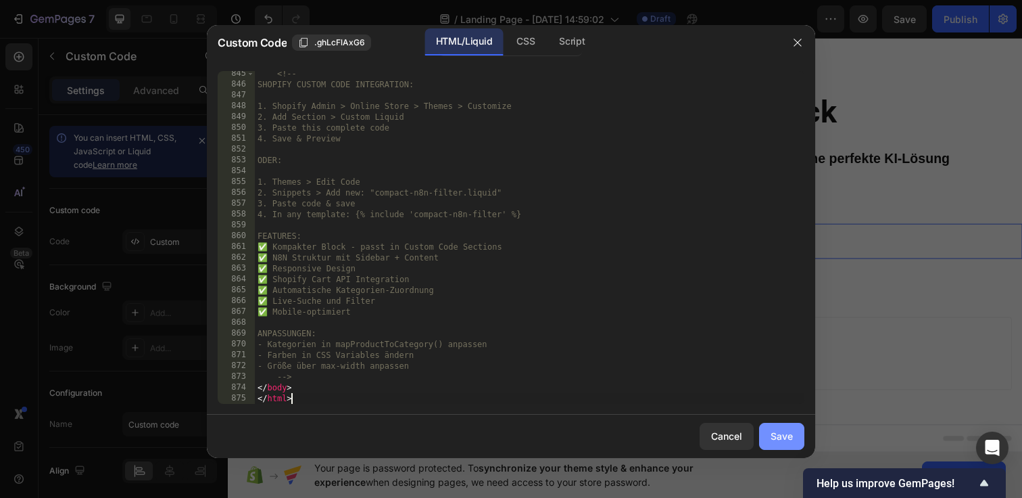
click at [784, 438] on div "Save" at bounding box center [782, 436] width 22 height 14
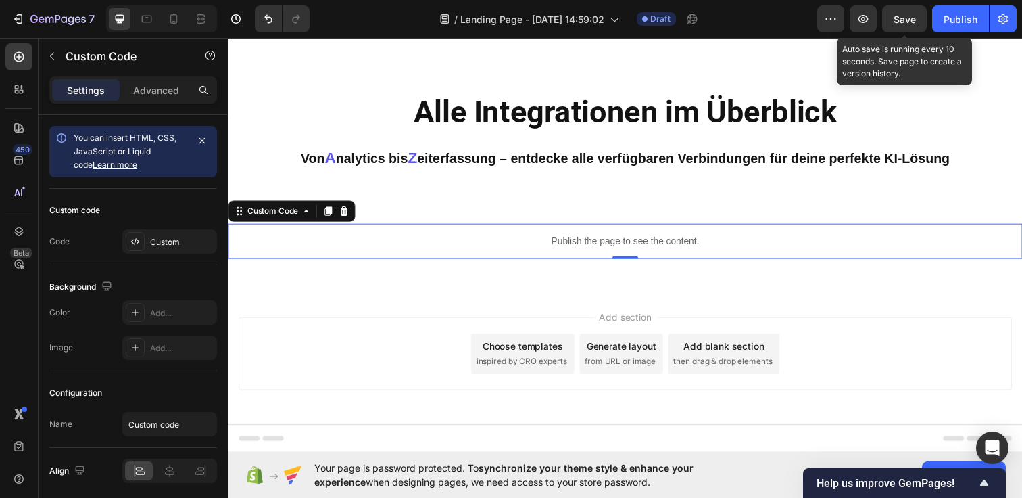
click at [915, 18] on span "Save" at bounding box center [905, 19] width 22 height 11
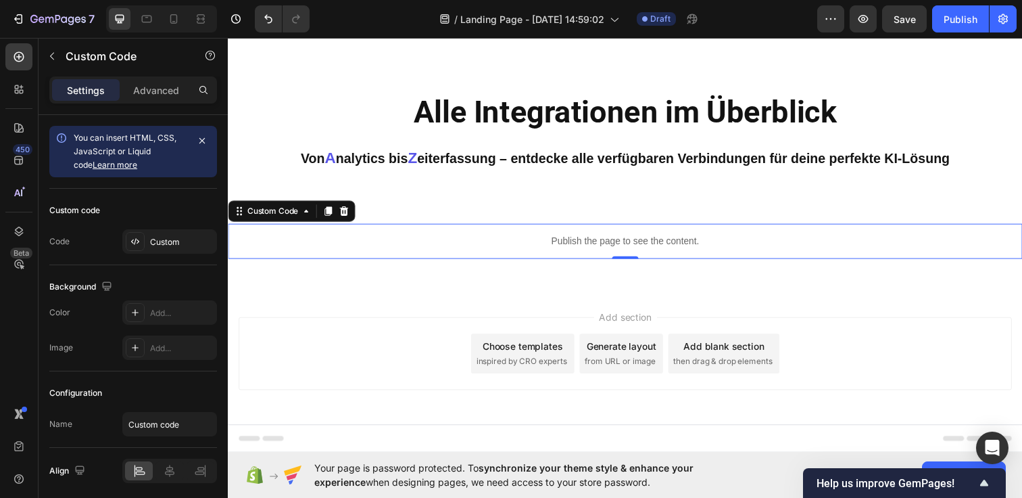
click at [640, 250] on p "Publish the page to see the content." at bounding box center [633, 245] width 811 height 14
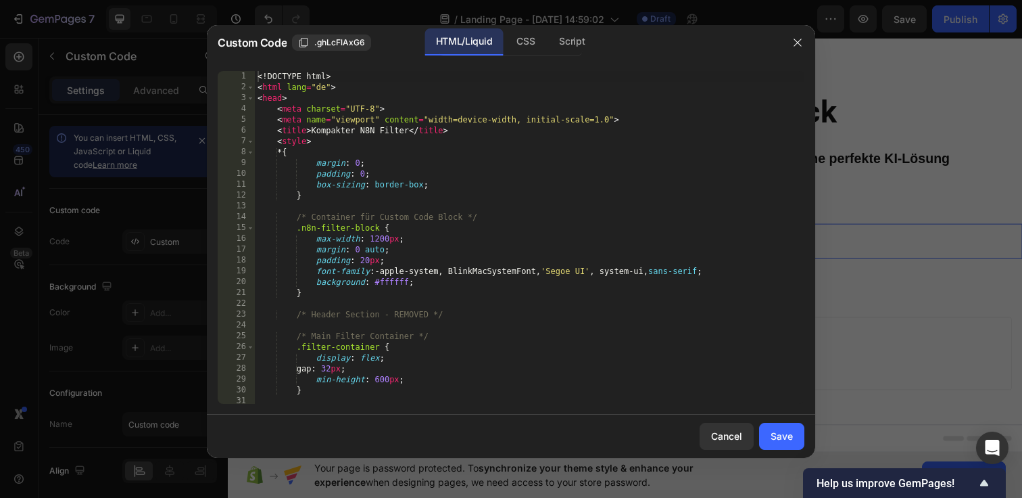
scroll to position [0, 0]
click at [257, 75] on div "<! DOCTYPE html > < html lang = "de" > < head > < meta charset = "UTF-8" > < me…" at bounding box center [530, 248] width 550 height 354
type textarea "</body> </html>"
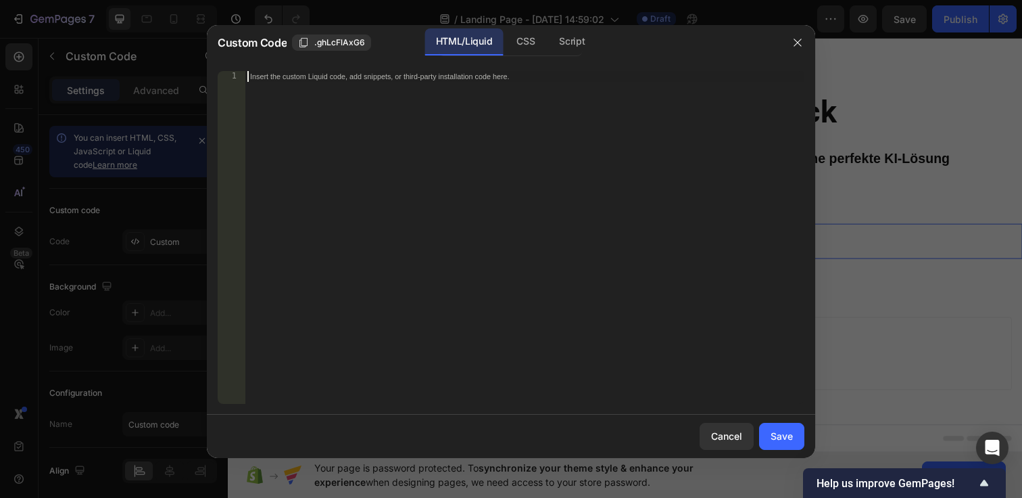
paste textarea "</html>"
type textarea "</html>"
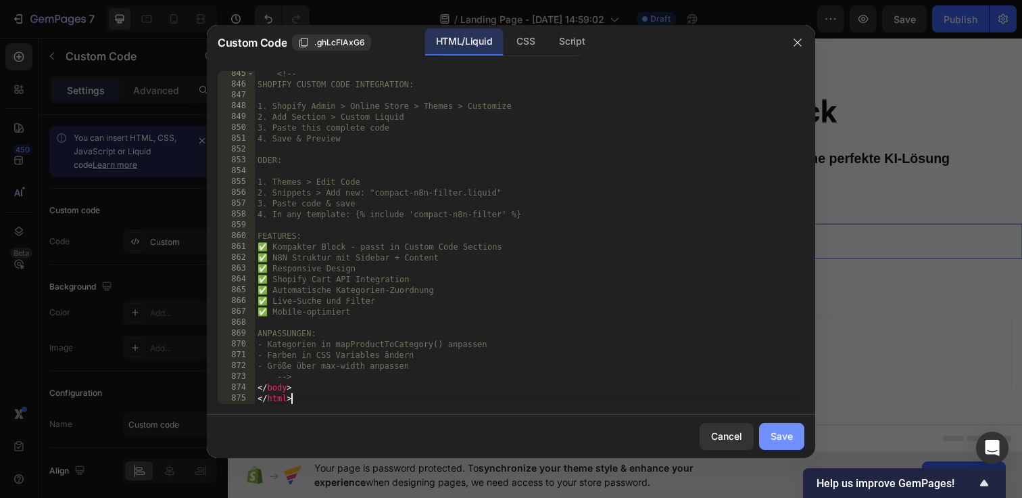
click at [792, 443] on button "Save" at bounding box center [781, 436] width 45 height 27
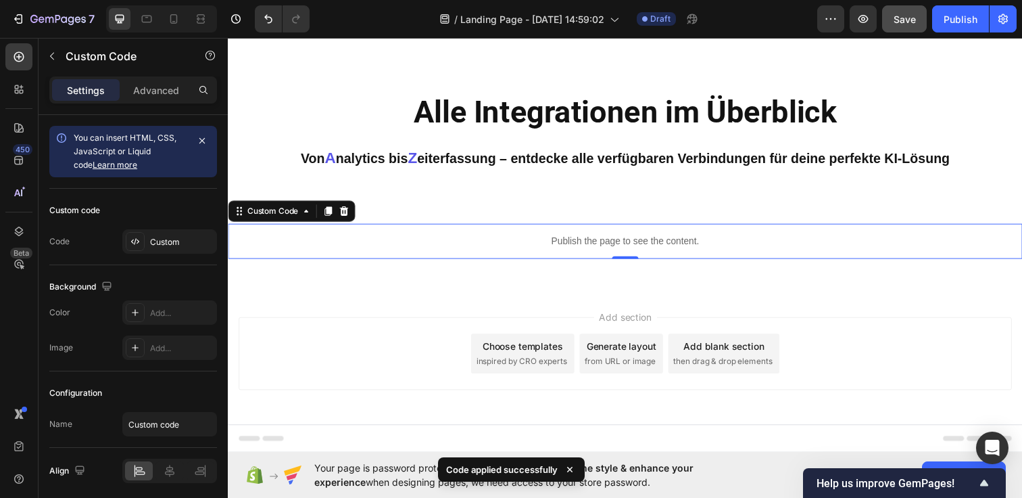
click at [897, 11] on button "Save" at bounding box center [904, 18] width 45 height 27
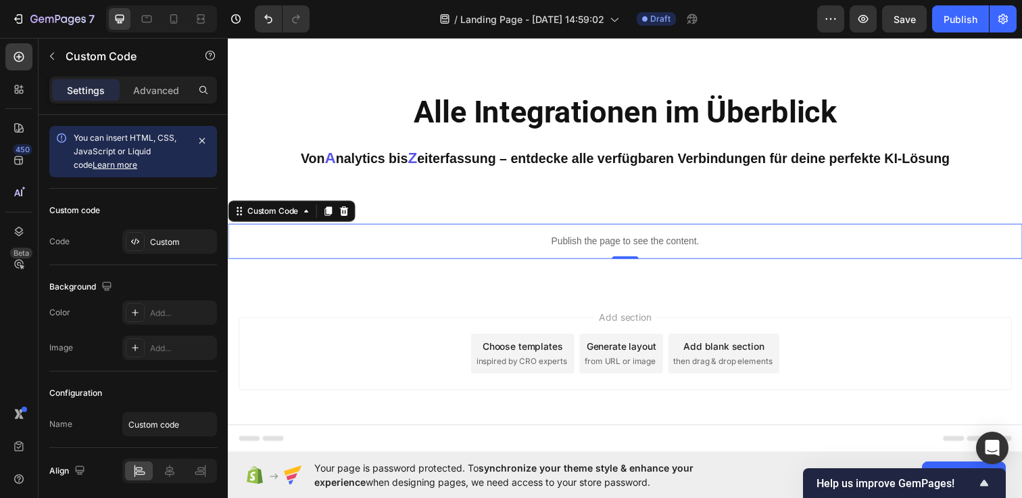
scroll to position [0, 0]
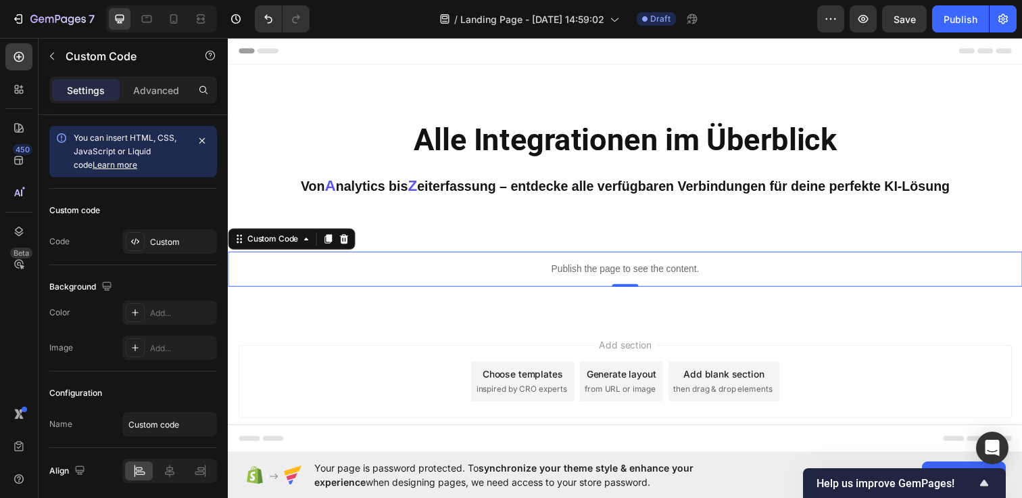
click at [538, 277] on p "Publish the page to see the content." at bounding box center [633, 273] width 811 height 14
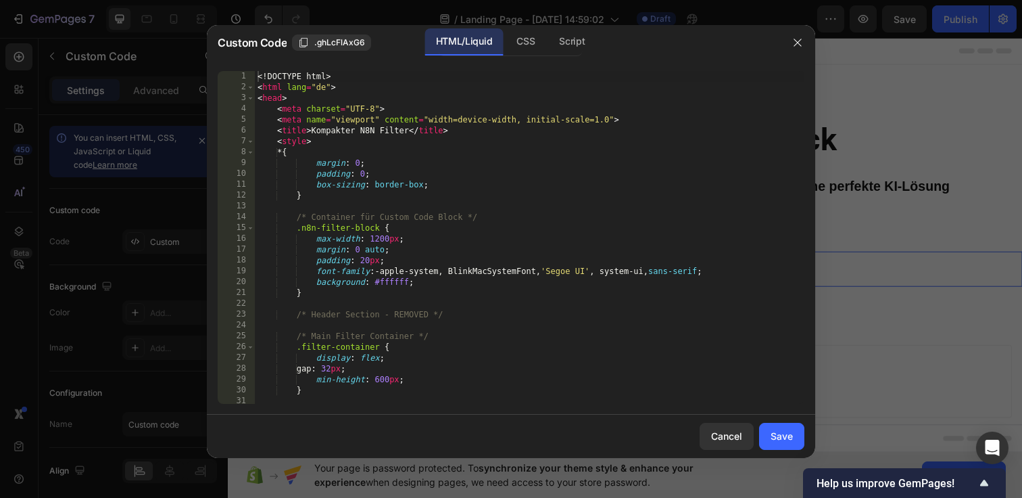
click at [258, 78] on div "<! DOCTYPE html > < html lang = "de" > < head > < meta charset = "UTF-8" > < me…" at bounding box center [530, 248] width 550 height 354
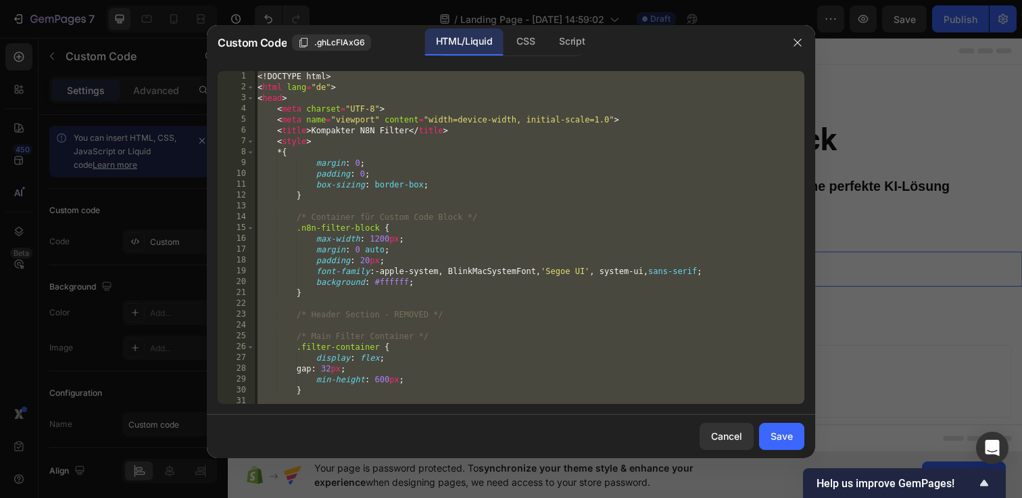
paste textarea
type textarea "</html>"
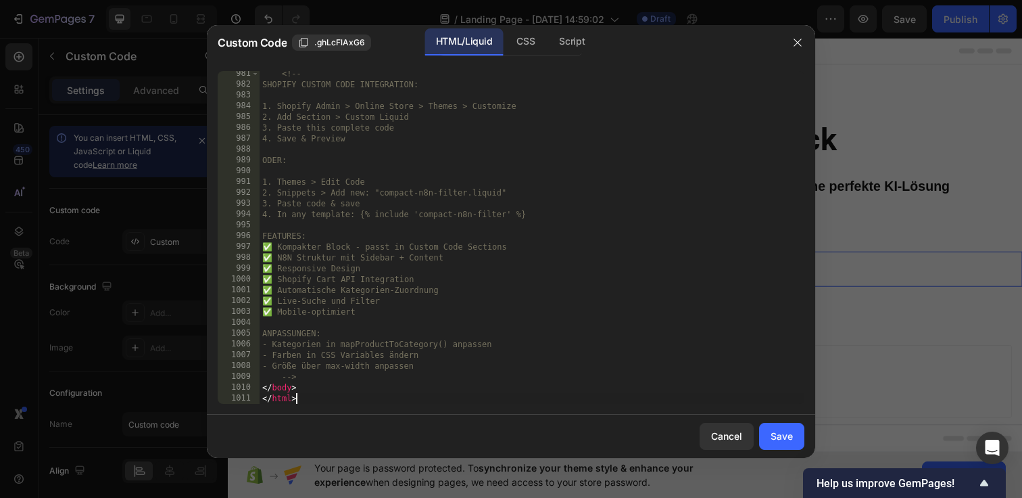
scroll to position [10658, 0]
click at [781, 438] on div "Save" at bounding box center [782, 436] width 22 height 14
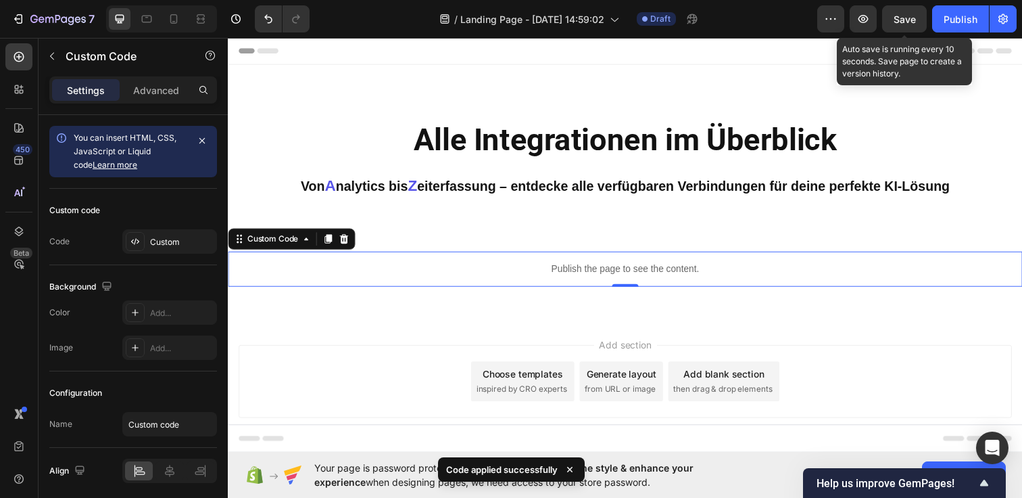
click at [904, 24] on div "Save" at bounding box center [905, 19] width 22 height 14
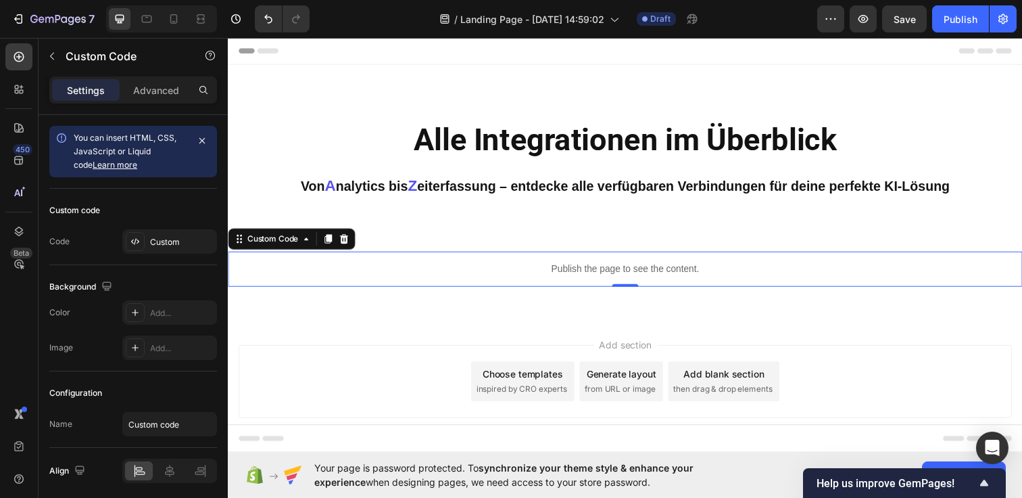
click at [470, 278] on p "Publish the page to see the content." at bounding box center [633, 273] width 811 height 14
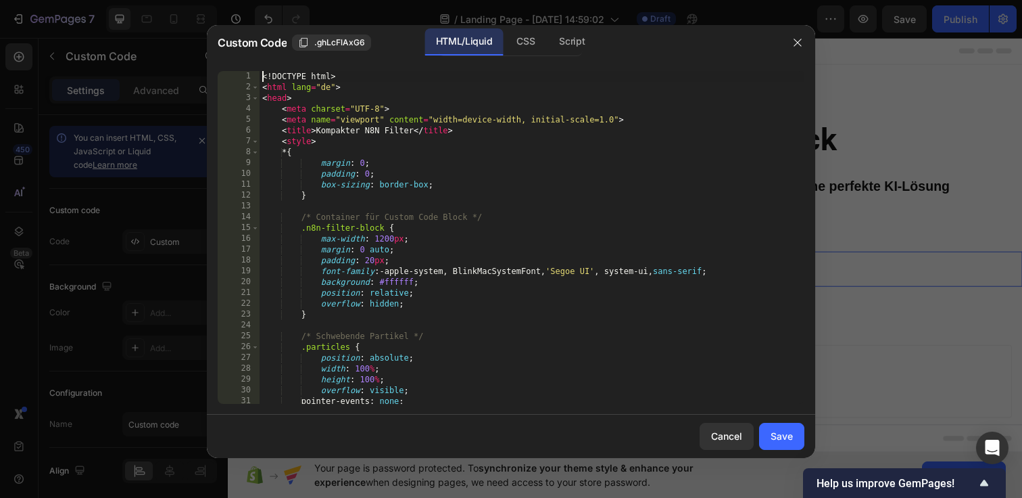
click at [264, 71] on div "<! DOCTYPE html > < html lang = "de" > < head > < meta charset = "UTF-8" > < me…" at bounding box center [532, 248] width 545 height 354
type textarea "</body> </html>"
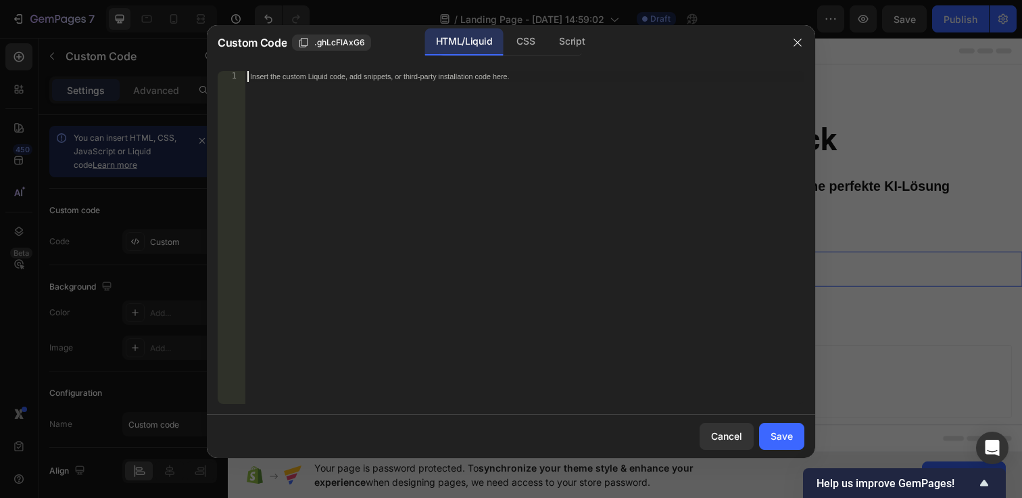
paste textarea "</html>"
type textarea "</html>"
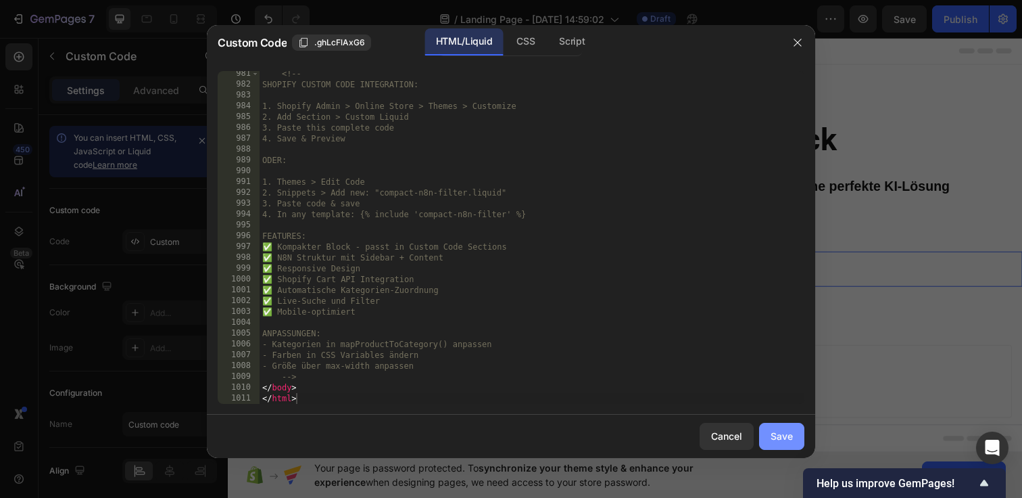
click at [785, 435] on div "Save" at bounding box center [782, 436] width 22 height 14
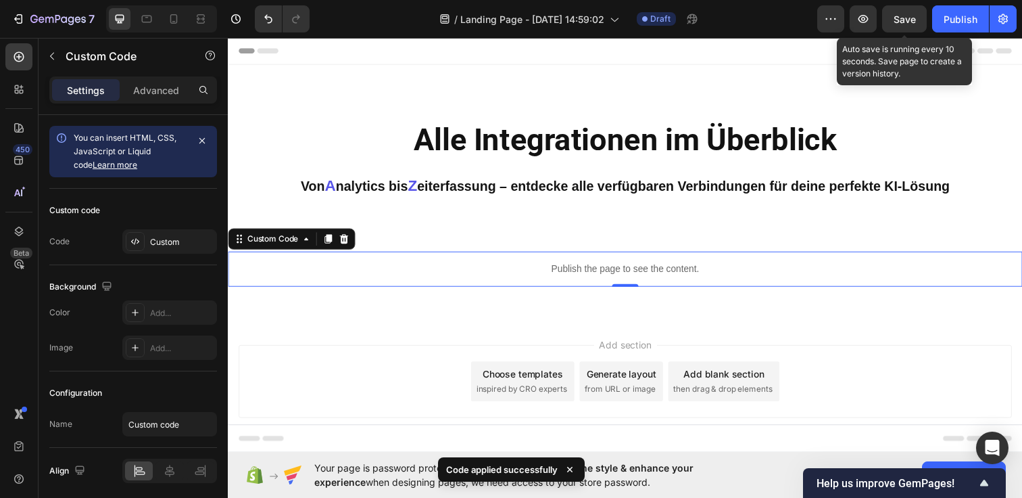
click at [901, 16] on span "Save" at bounding box center [905, 19] width 22 height 11
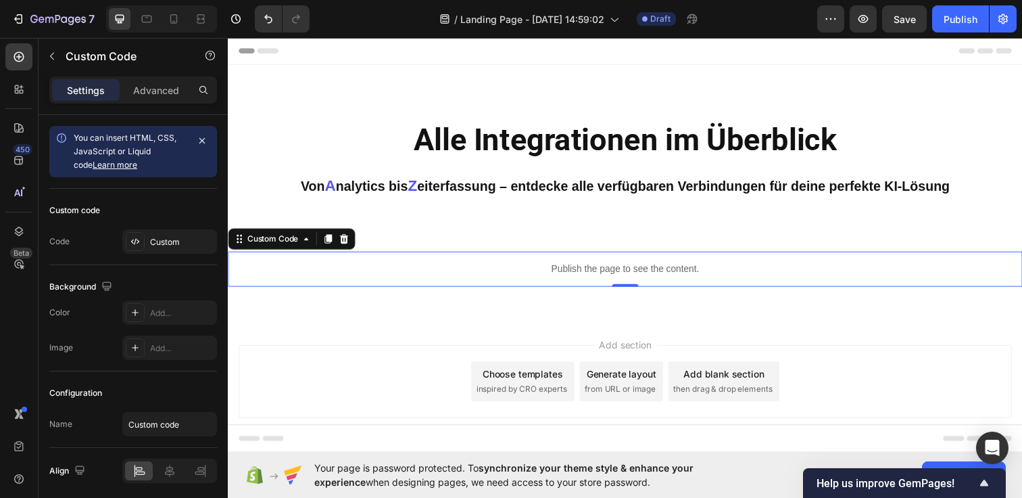
click at [557, 267] on p "Publish the page to see the content." at bounding box center [633, 273] width 811 height 14
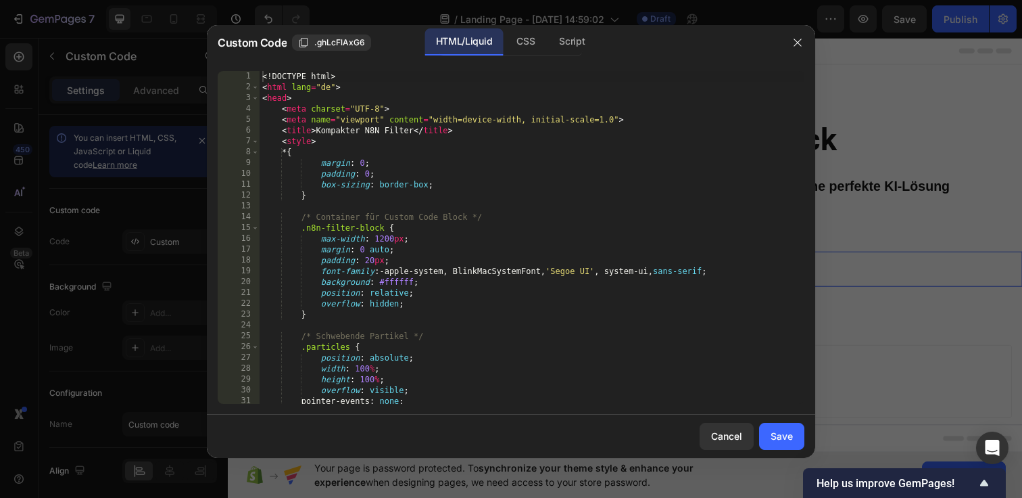
click at [266, 77] on div "<! DOCTYPE html > < html lang = "de" > < head > < meta charset = "UTF-8" > < me…" at bounding box center [532, 248] width 545 height 354
click at [260, 75] on div "<! DOCTYPE html > < html lang = "de" > < head > < meta charset = "UTF-8" > < me…" at bounding box center [532, 248] width 545 height 354
type textarea "</body> </html>"
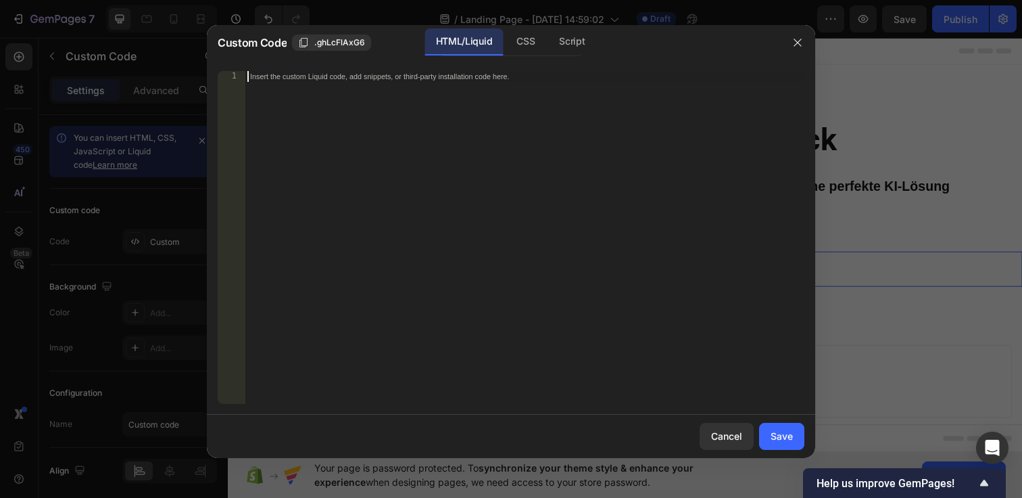
paste textarea "</html>"
type textarea "</html>"
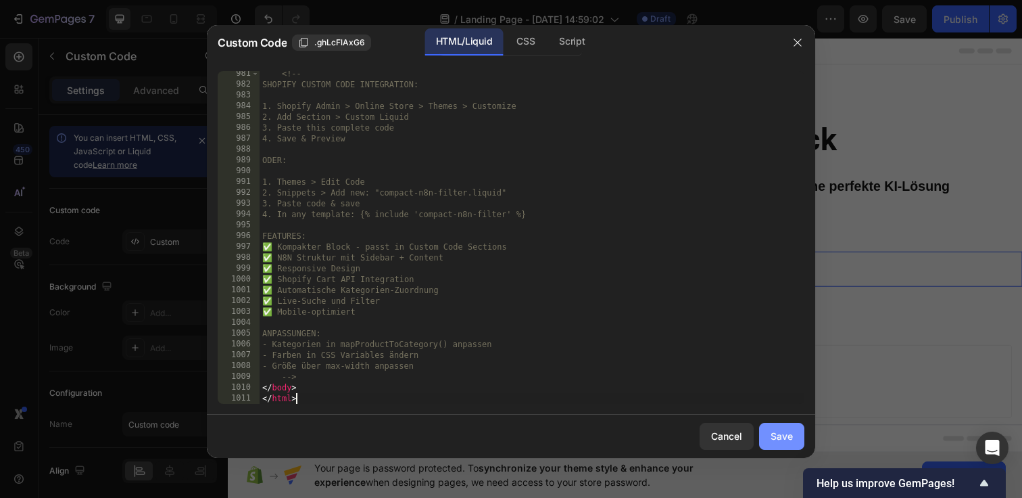
click at [782, 431] on div "Save" at bounding box center [782, 436] width 22 height 14
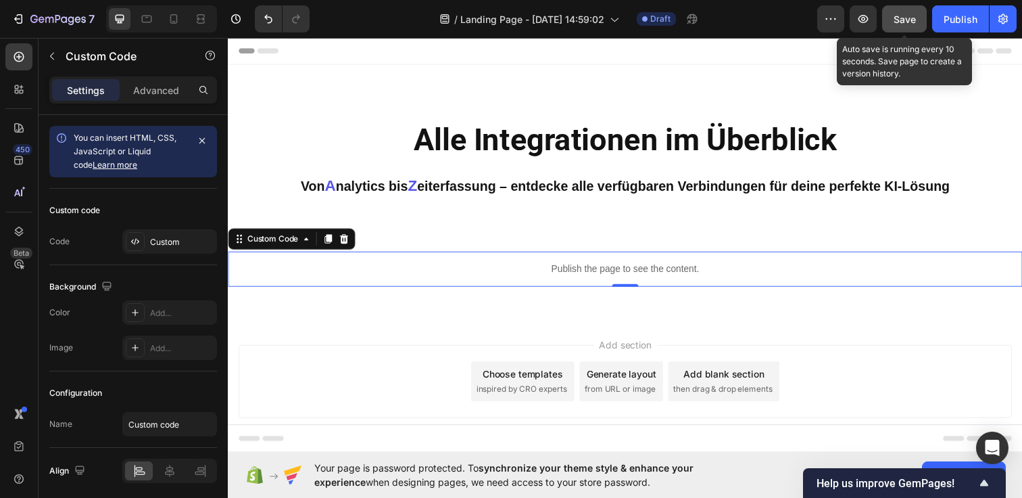
click at [907, 30] on button "Save" at bounding box center [904, 18] width 45 height 27
click at [906, 5] on button "Save" at bounding box center [904, 18] width 45 height 27
click at [909, 20] on span "Save" at bounding box center [905, 19] width 22 height 11
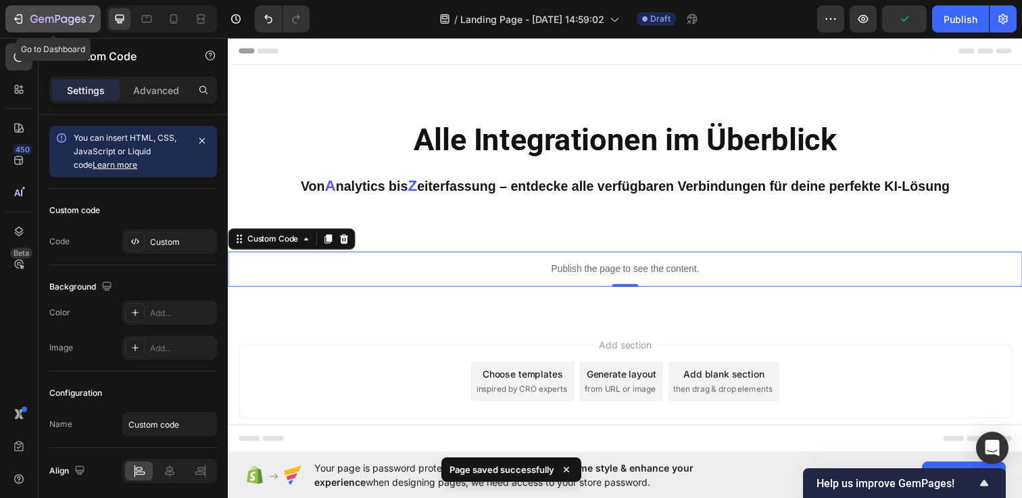
click at [34, 19] on icon "button" at bounding box center [33, 19] width 7 height 8
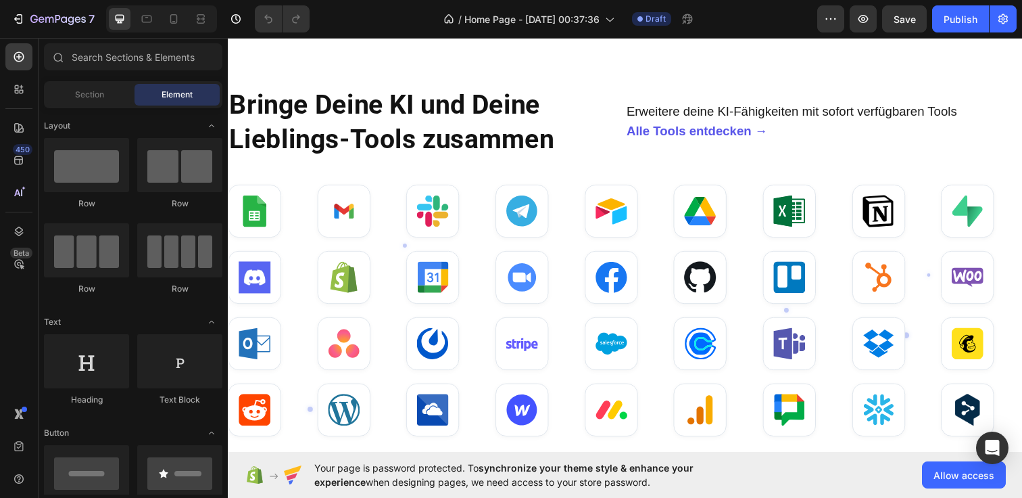
scroll to position [960, 0]
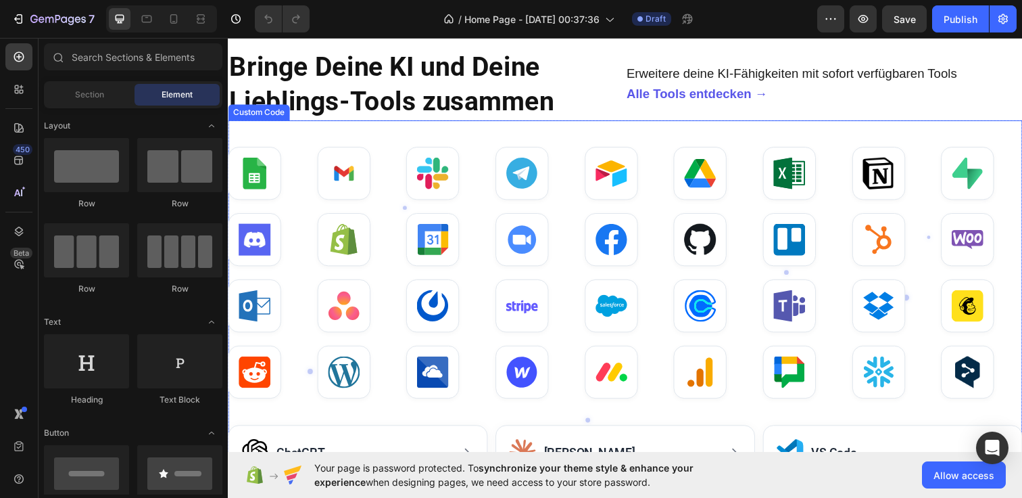
click at [586, 260] on div at bounding box center [633, 243] width 811 height 54
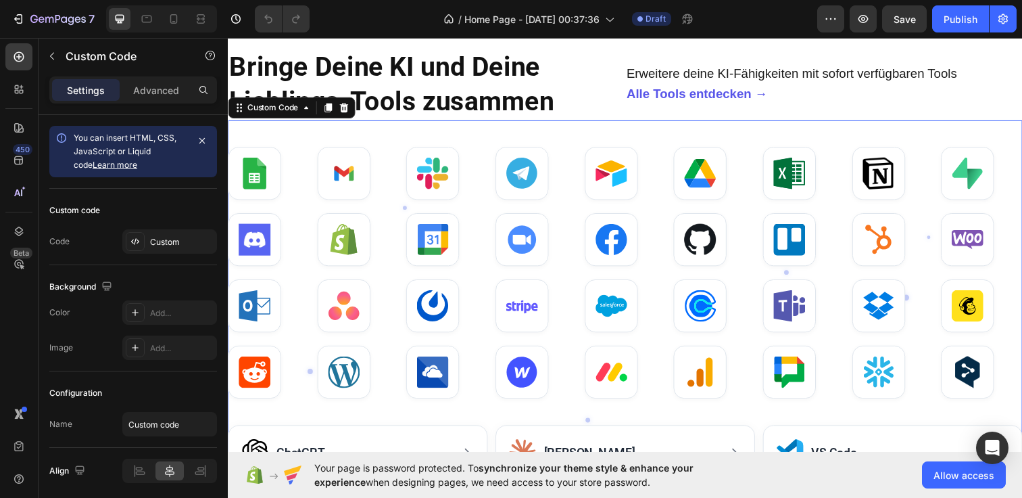
click at [585, 260] on div at bounding box center [633, 243] width 811 height 54
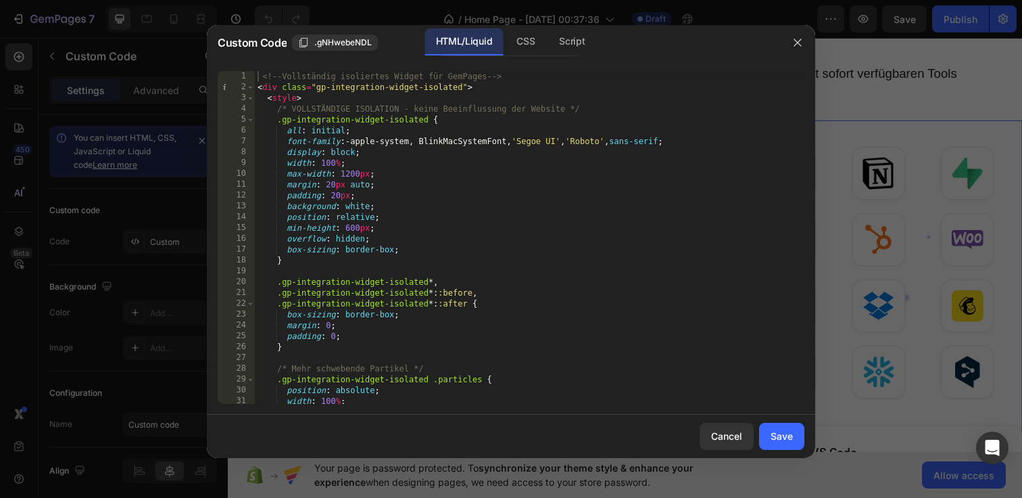
scroll to position [0, 0]
click at [258, 80] on div "<!-- Vollständig isoliertes Widget für GemPages --> < div class = "gp-integrati…" at bounding box center [530, 248] width 550 height 354
type textarea "</div> </div>"
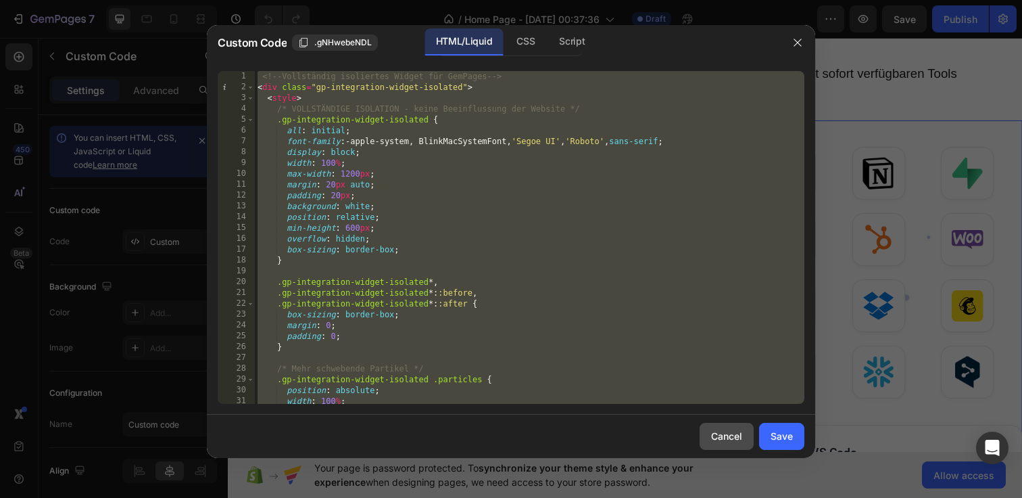
click at [722, 433] on div "Cancel" at bounding box center [726, 436] width 31 height 14
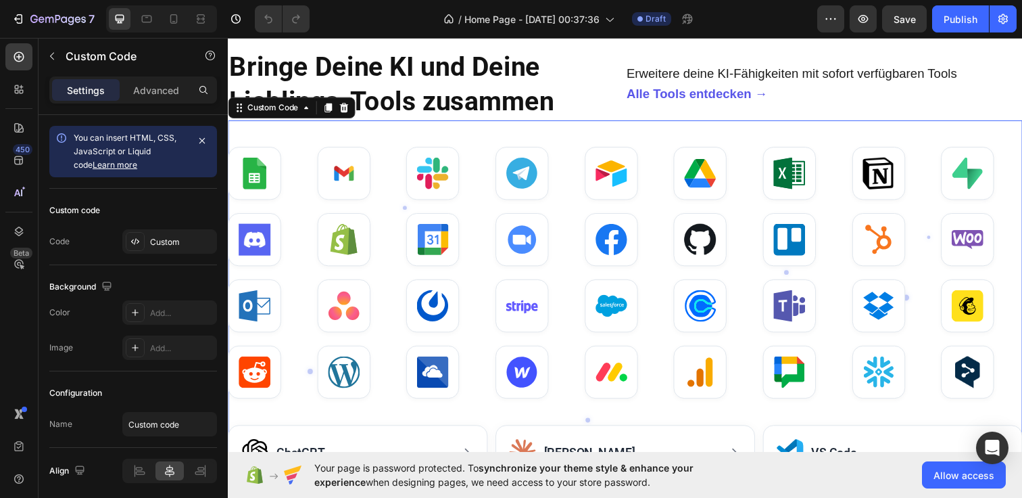
scroll to position [991, 0]
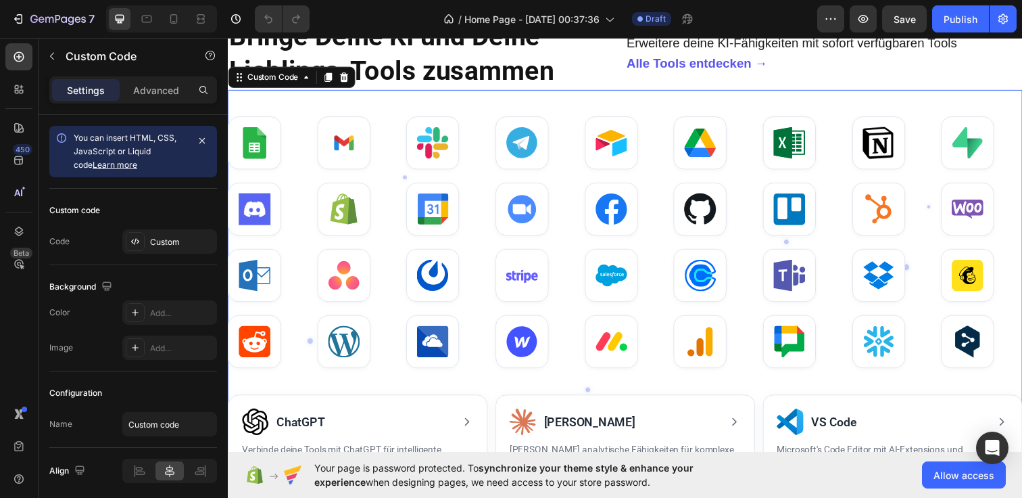
click at [34, 3] on div "7 / Home Page - Sep 23, 00:37:36 Draft Preview Save Publish" at bounding box center [511, 19] width 1022 height 39
click at [30, 18] on icon "button" at bounding box center [33, 19] width 7 height 8
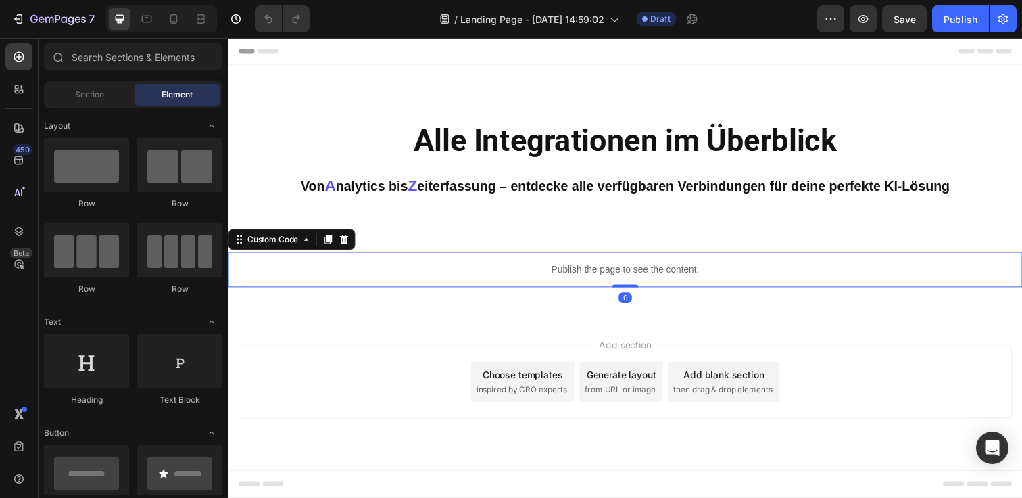
click at [476, 260] on div "Publish the page to see the content." at bounding box center [633, 274] width 811 height 36
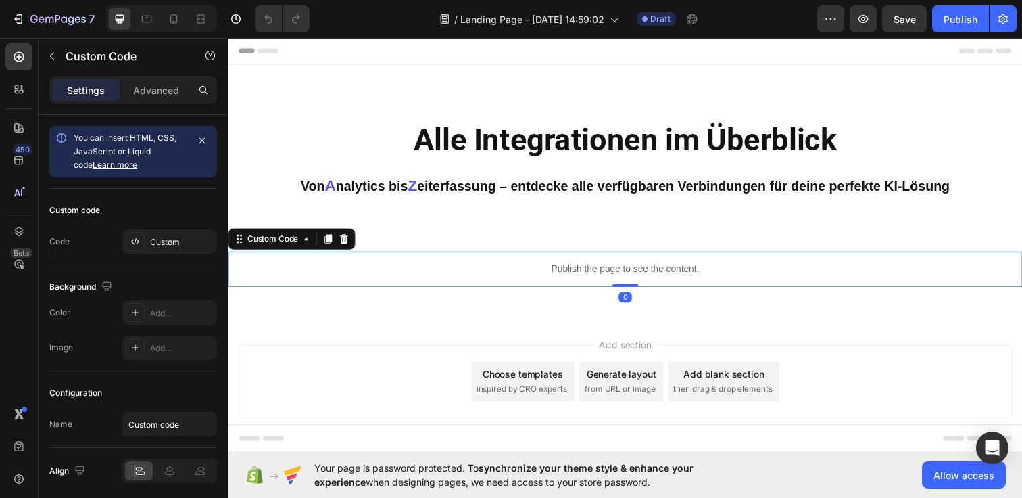
click at [476, 259] on div "Publish the page to see the content." at bounding box center [633, 274] width 811 height 36
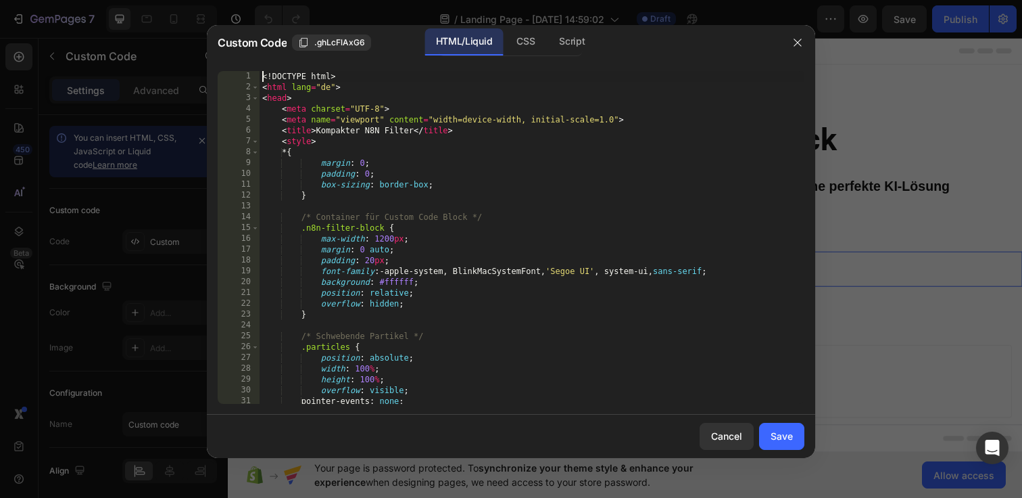
click at [264, 74] on div "<! DOCTYPE html > < html lang = "de" > < head > < meta charset = "UTF-8" > < me…" at bounding box center [532, 248] width 545 height 354
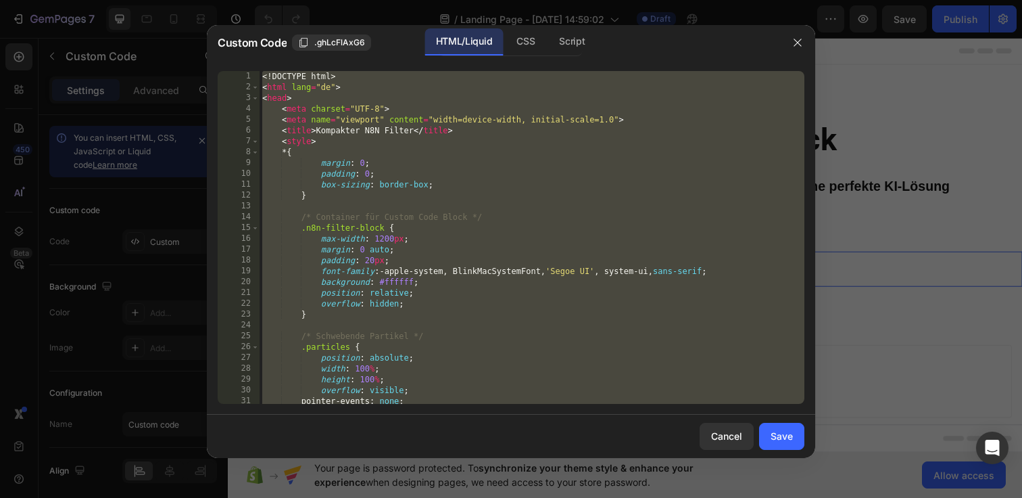
paste textarea
type textarea "</html>"
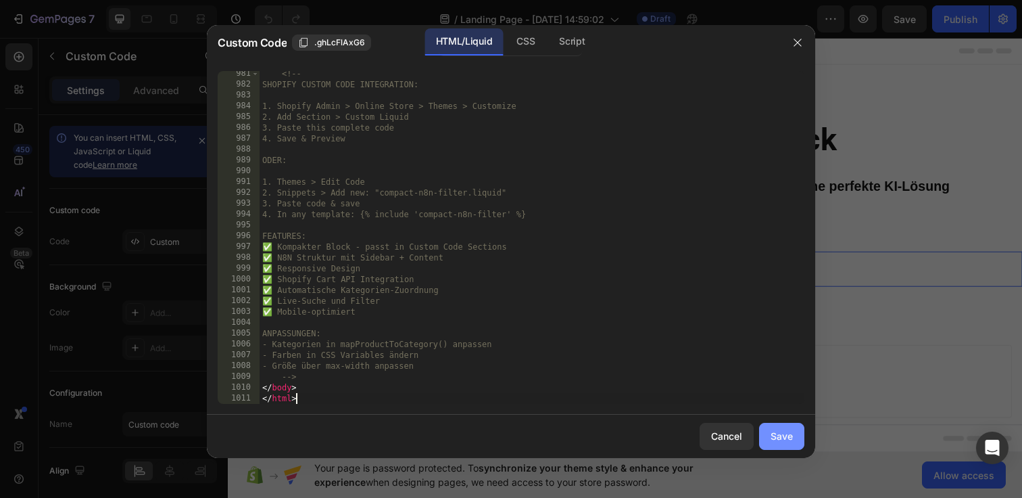
click at [773, 438] on div "Save" at bounding box center [782, 436] width 22 height 14
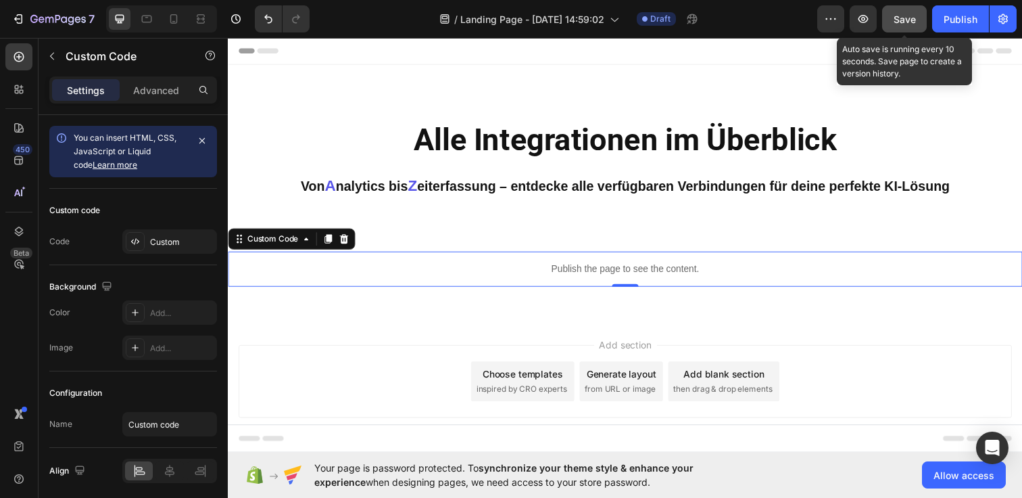
click at [897, 20] on span "Save" at bounding box center [905, 19] width 22 height 11
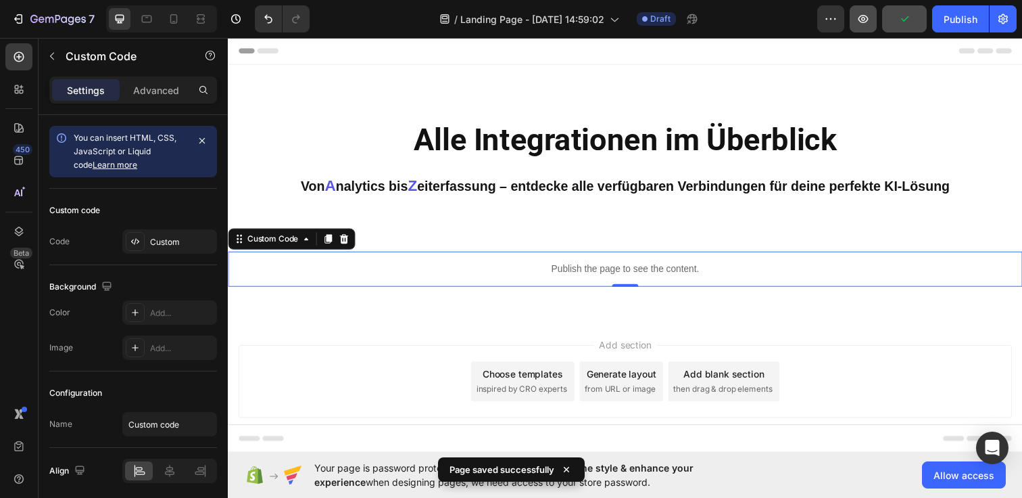
click at [868, 11] on button "button" at bounding box center [863, 18] width 27 height 27
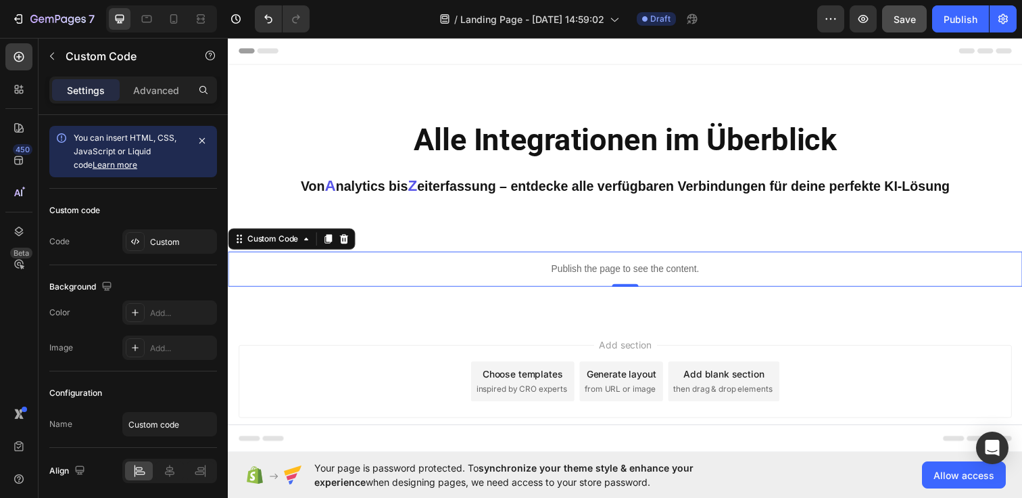
click at [602, 273] on p "Publish the page to see the content." at bounding box center [633, 273] width 811 height 14
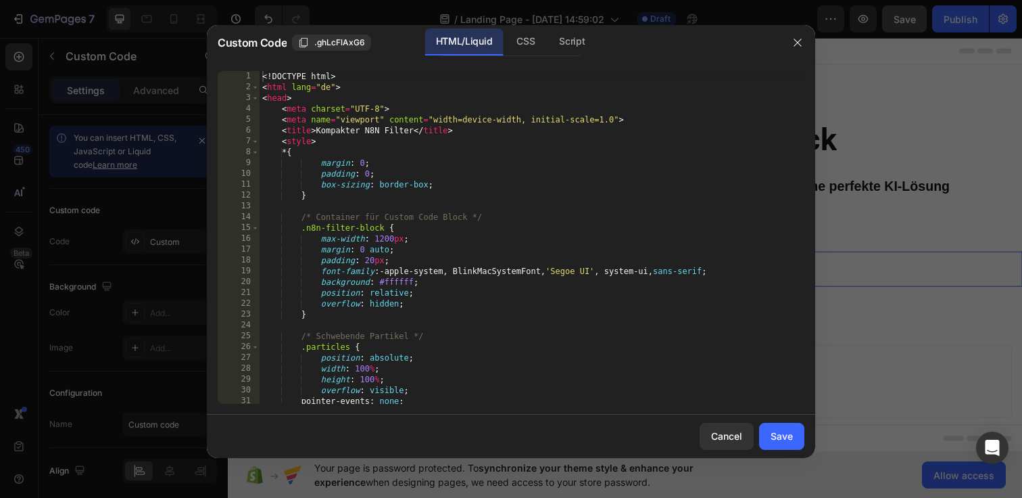
click at [261, 75] on div "<! DOCTYPE html > < html lang = "de" > < head > < meta charset = "UTF-8" > < me…" at bounding box center [532, 248] width 545 height 354
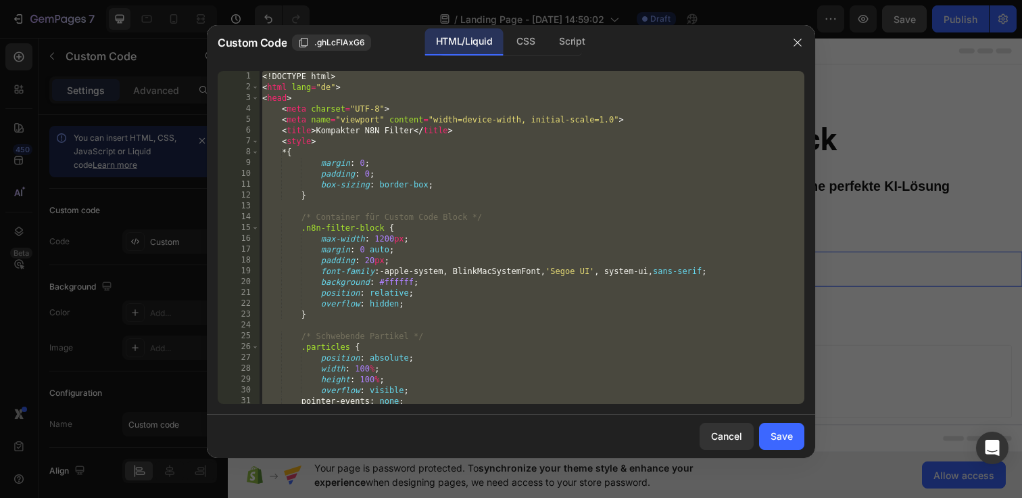
paste textarea
type textarea "</html>"
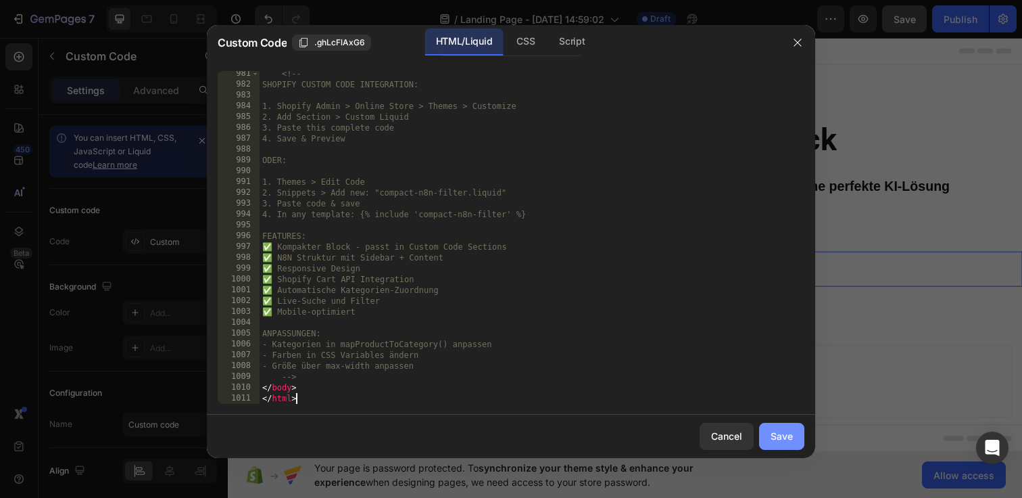
click at [763, 430] on button "Save" at bounding box center [781, 436] width 45 height 27
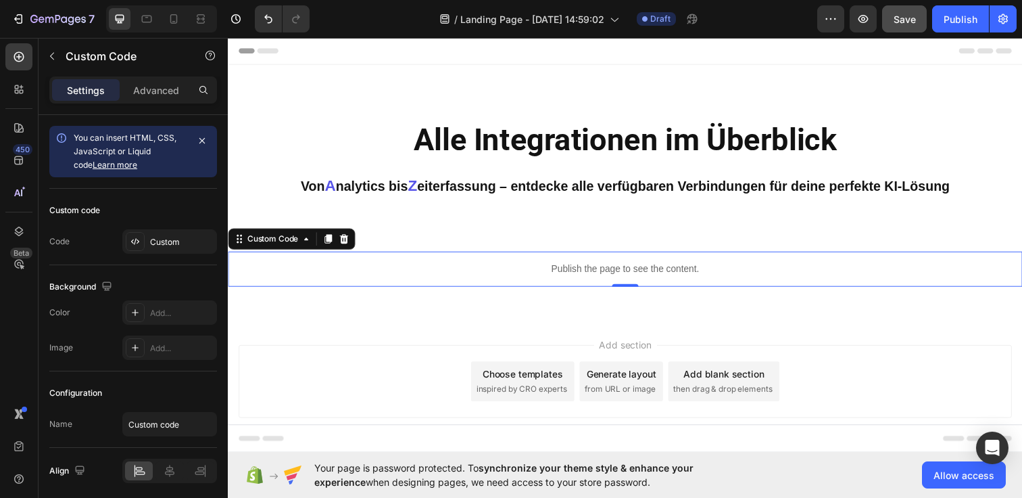
click at [748, 362] on div "Add section Choose templates inspired by CRO experts Generate layout from URL o…" at bounding box center [634, 388] width 790 height 74
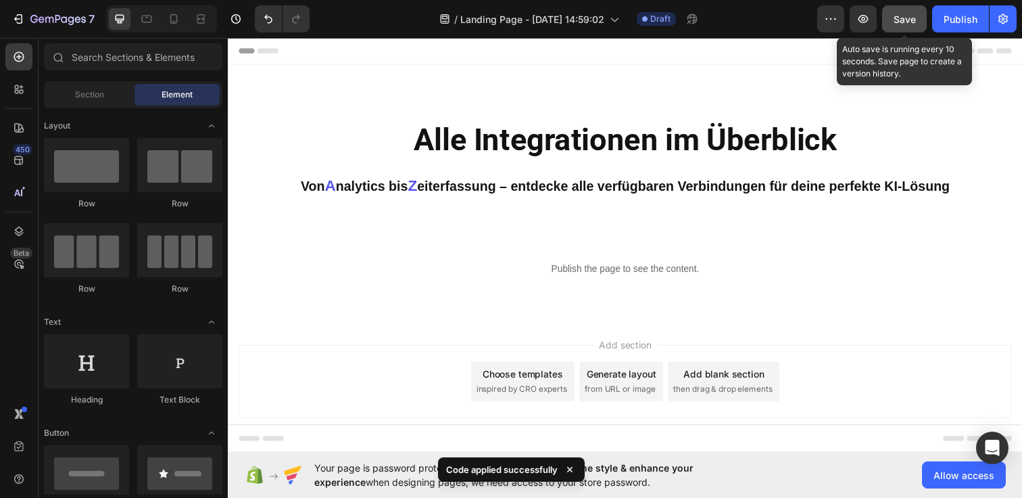
click at [890, 22] on button "Save" at bounding box center [904, 18] width 45 height 27
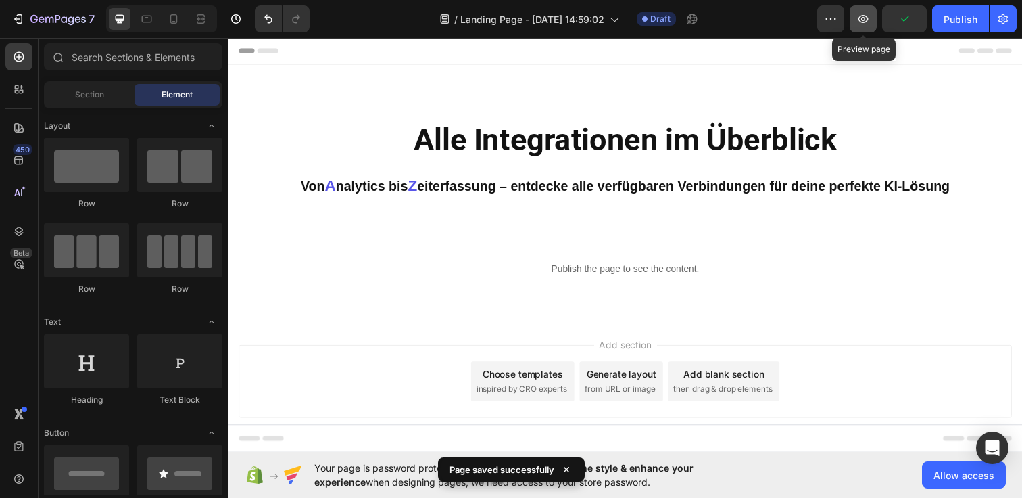
click at [857, 15] on icon "button" at bounding box center [864, 19] width 14 height 14
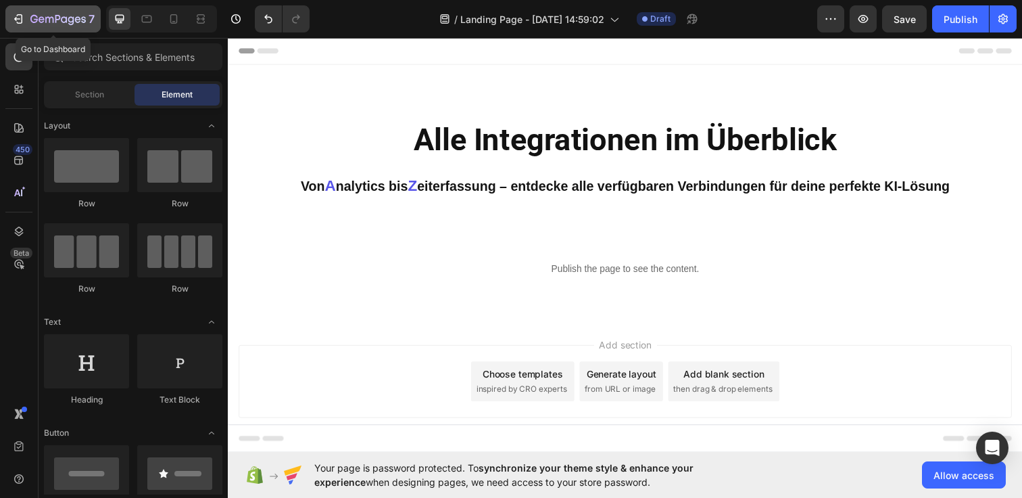
click at [24, 20] on icon "button" at bounding box center [18, 19] width 14 height 14
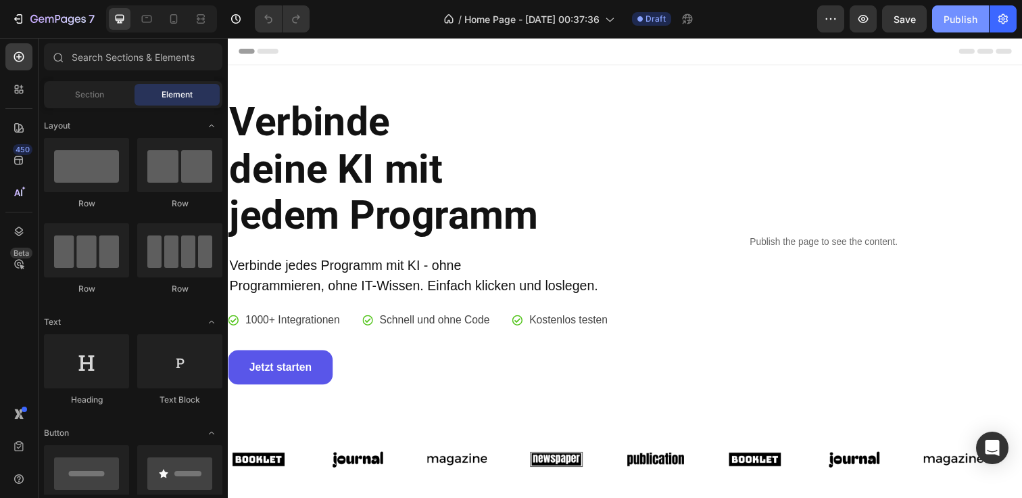
click at [957, 20] on div "Publish" at bounding box center [961, 19] width 34 height 14
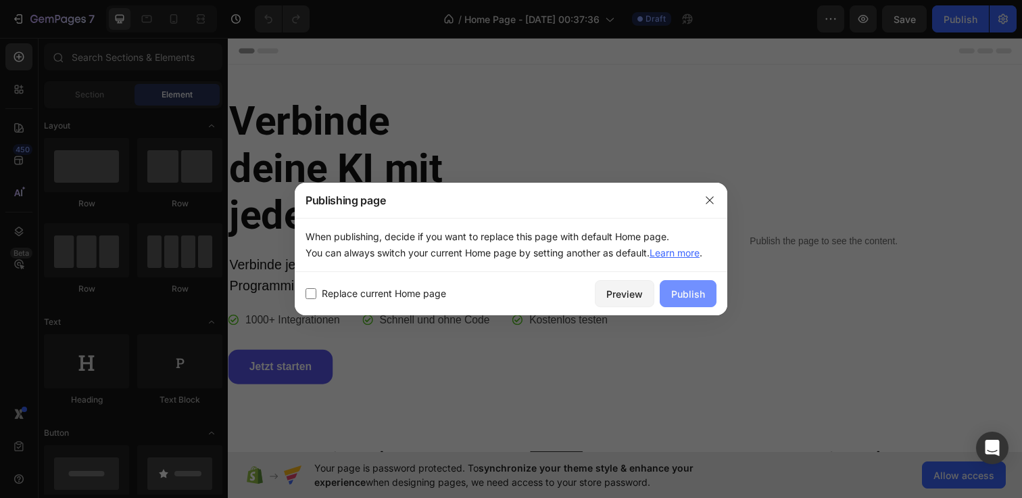
click at [699, 296] on div "Publish" at bounding box center [688, 294] width 34 height 14
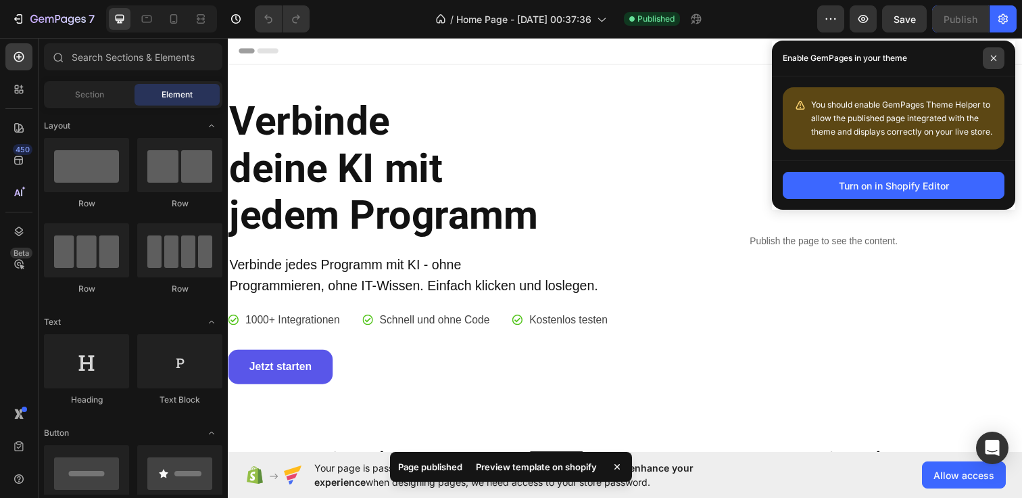
click at [991, 55] on icon at bounding box center [994, 58] width 7 height 7
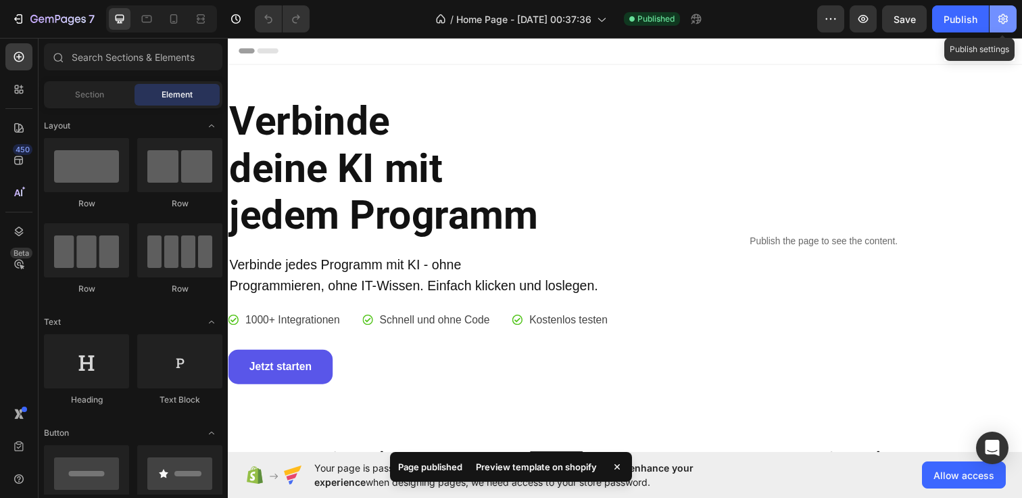
click at [997, 22] on icon "button" at bounding box center [1004, 19] width 14 height 14
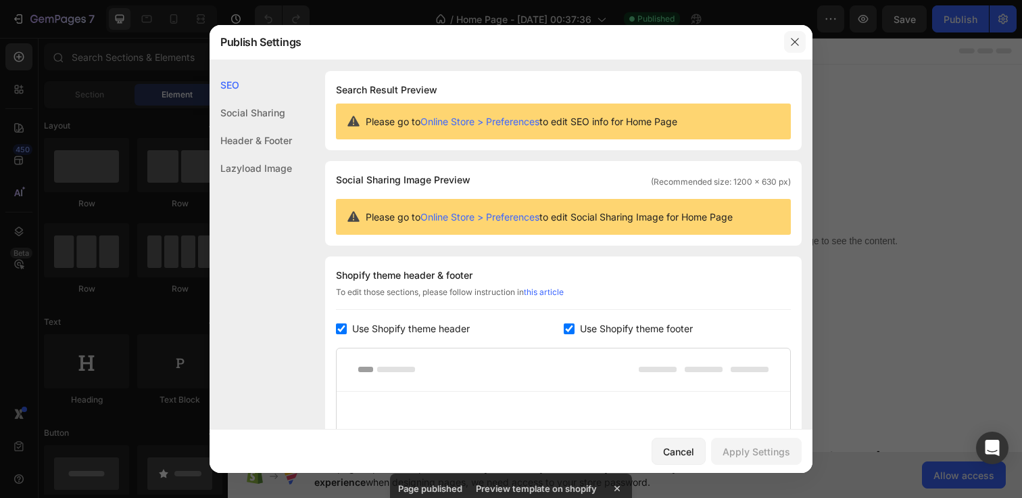
click at [791, 41] on icon "button" at bounding box center [795, 42] width 11 height 11
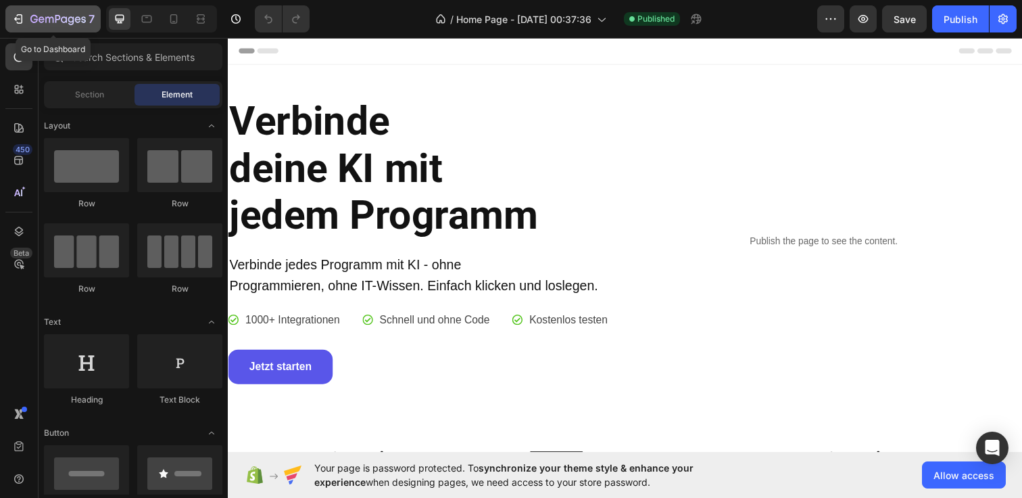
click at [45, 23] on icon "button" at bounding box center [57, 19] width 55 height 11
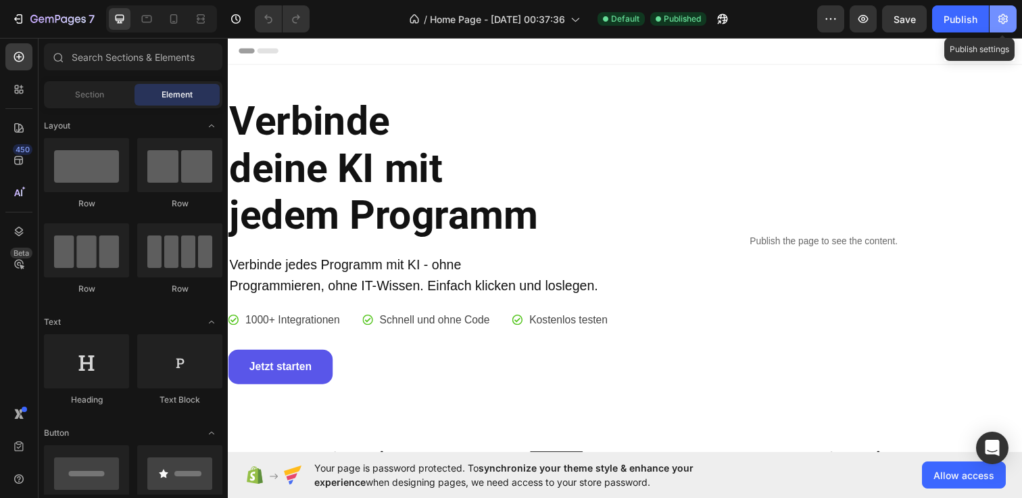
click at [999, 16] on icon "button" at bounding box center [1003, 19] width 9 height 10
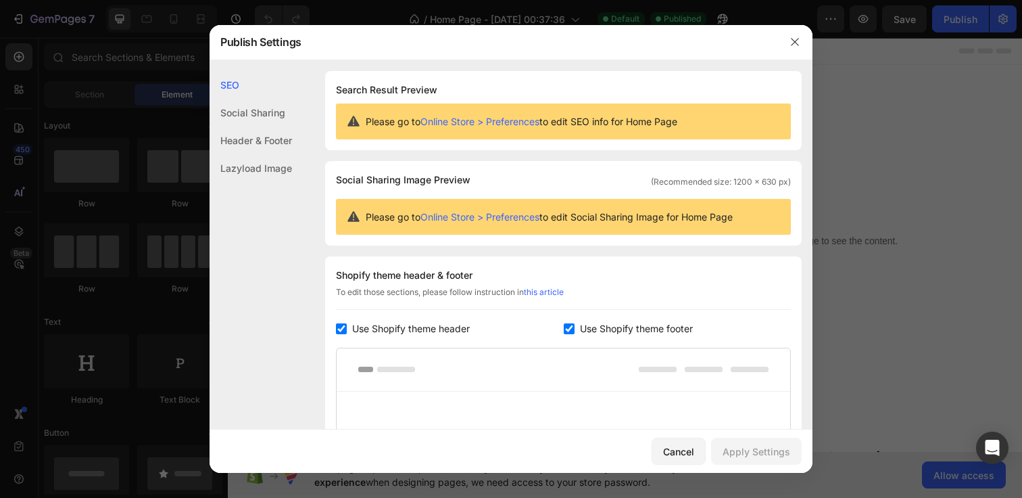
click at [259, 137] on div "Header & Footer" at bounding box center [251, 140] width 82 height 28
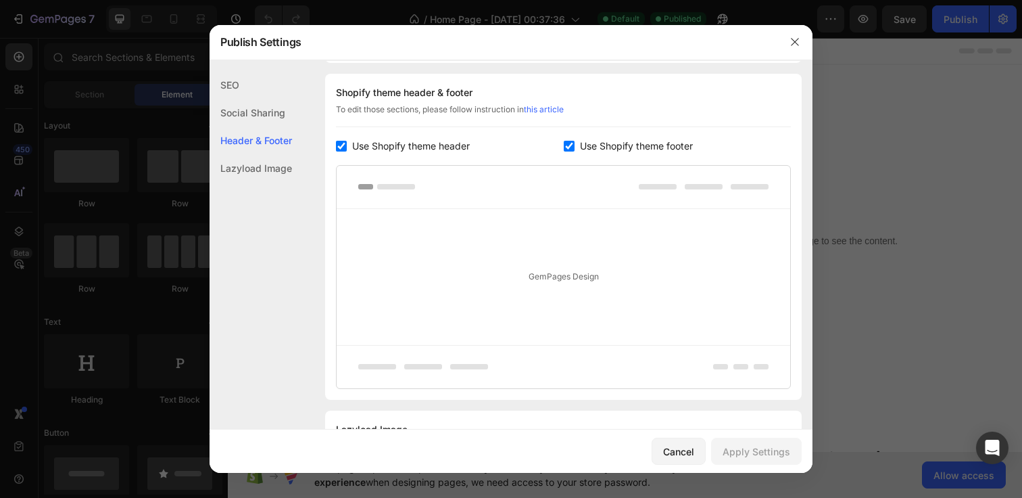
click at [257, 154] on div "Lazyload Image" at bounding box center [251, 168] width 82 height 28
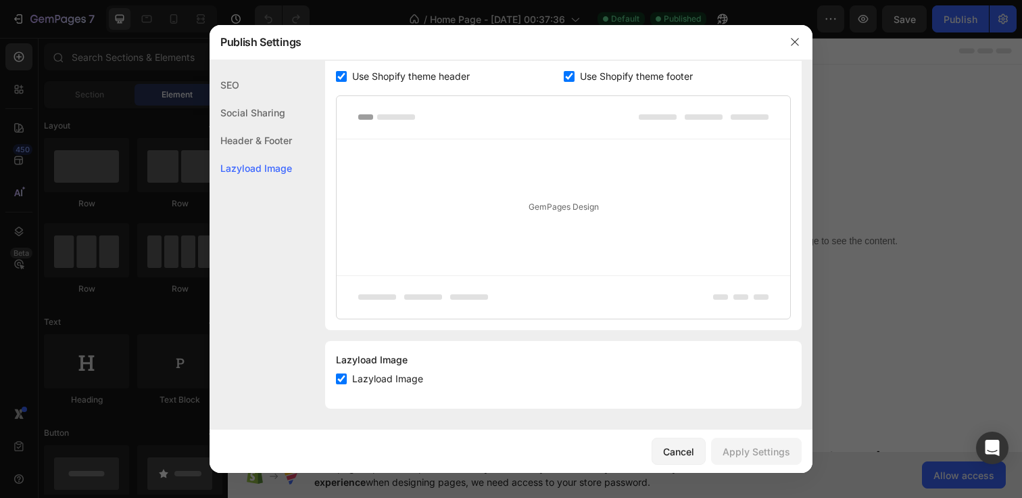
click at [249, 108] on div "Social Sharing" at bounding box center [251, 113] width 82 height 28
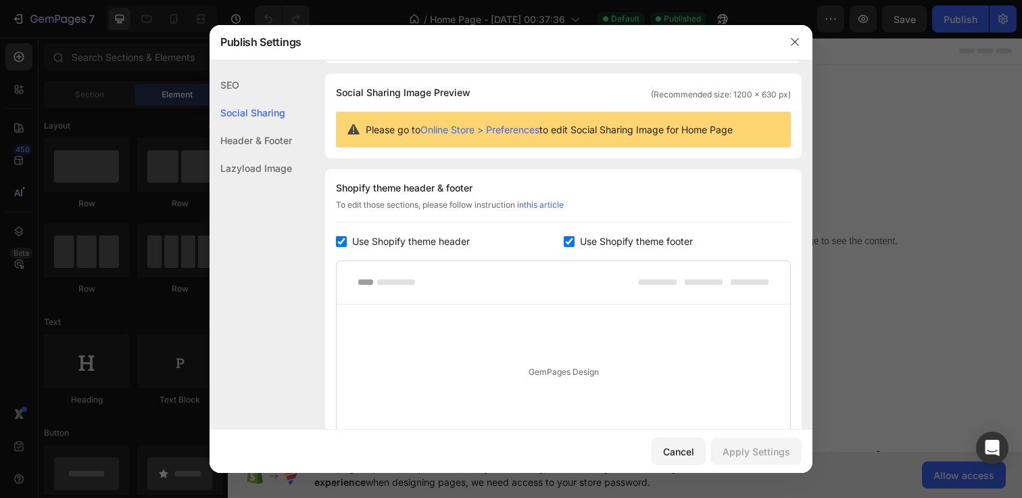
click at [235, 91] on div "SEO" at bounding box center [251, 85] width 82 height 28
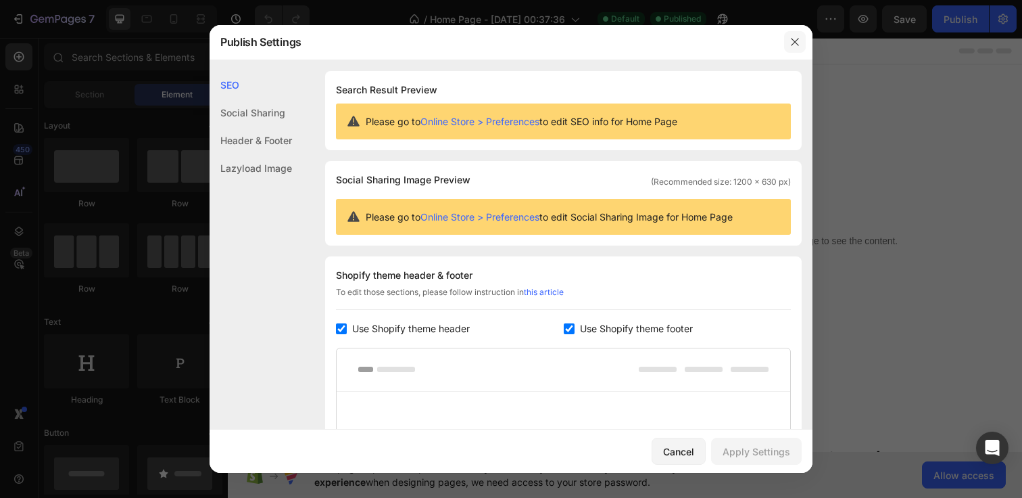
click at [796, 37] on icon "button" at bounding box center [795, 42] width 11 height 11
